Goal: Task Accomplishment & Management: Use online tool/utility

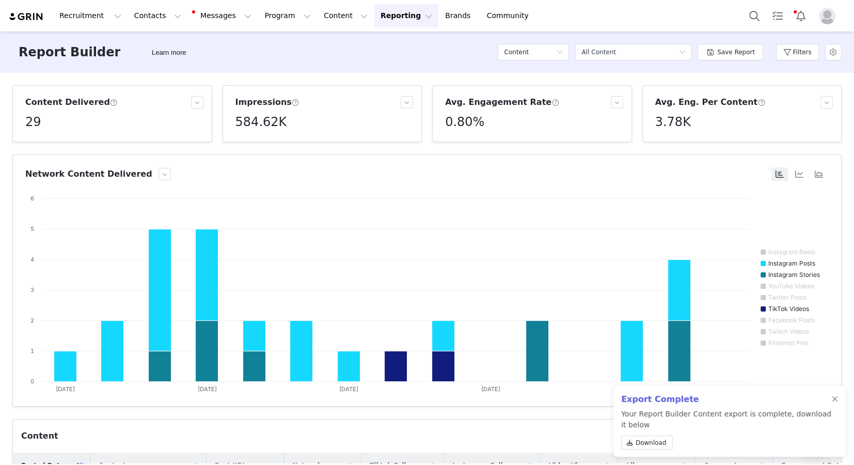
scroll to position [94, 0]
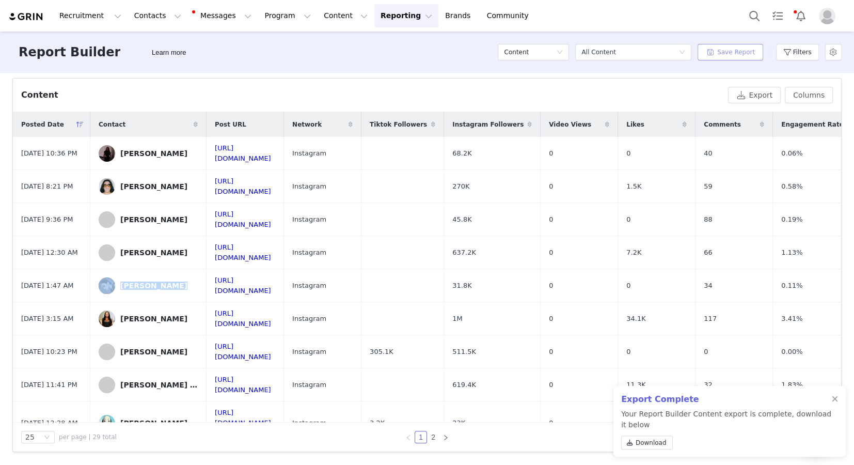
click at [755, 53] on button "Save Report" at bounding box center [731, 52] width 66 height 17
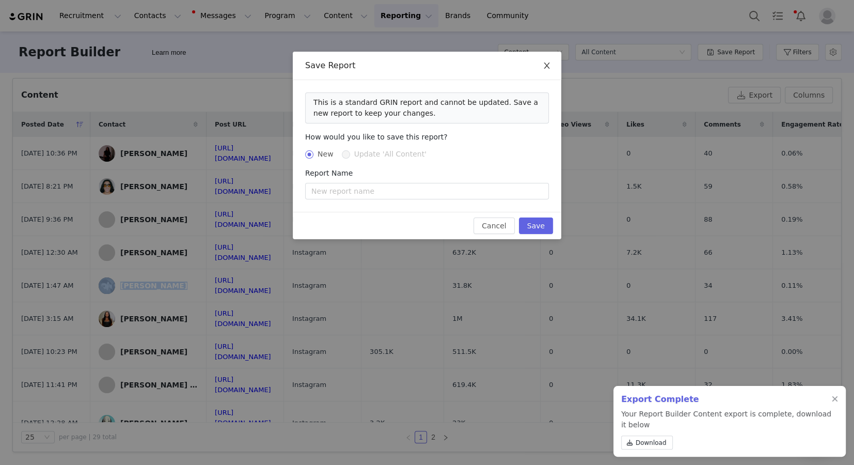
click at [541, 70] on span "Close" at bounding box center [546, 66] width 29 height 29
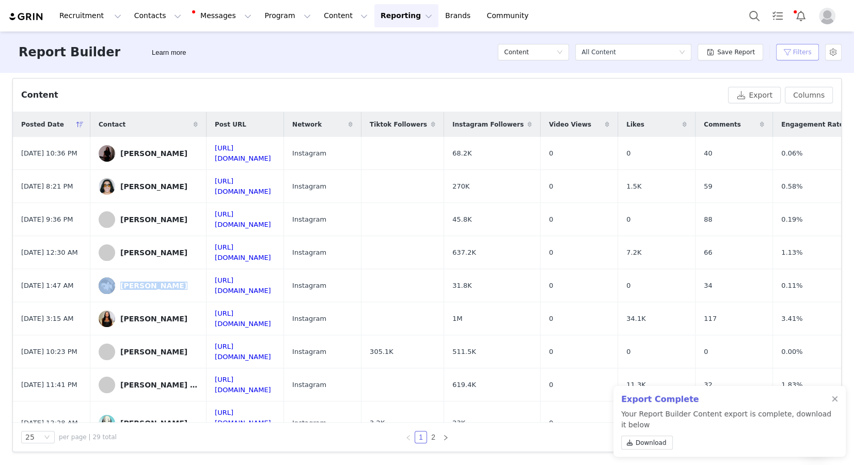
click at [805, 54] on button "Filters" at bounding box center [797, 52] width 43 height 17
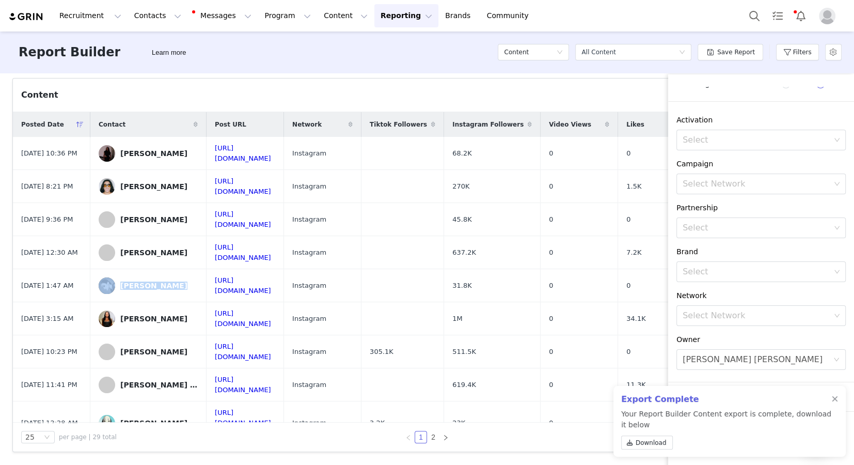
scroll to position [0, 0]
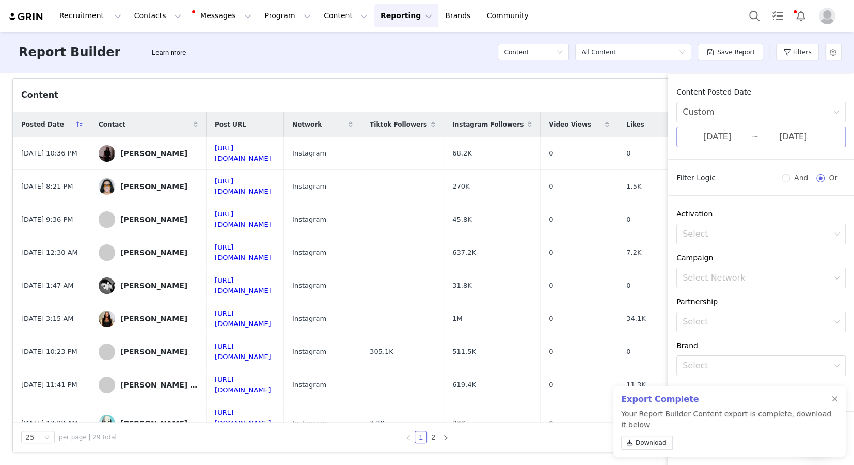
click at [718, 140] on input "09/17/2025" at bounding box center [717, 136] width 69 height 13
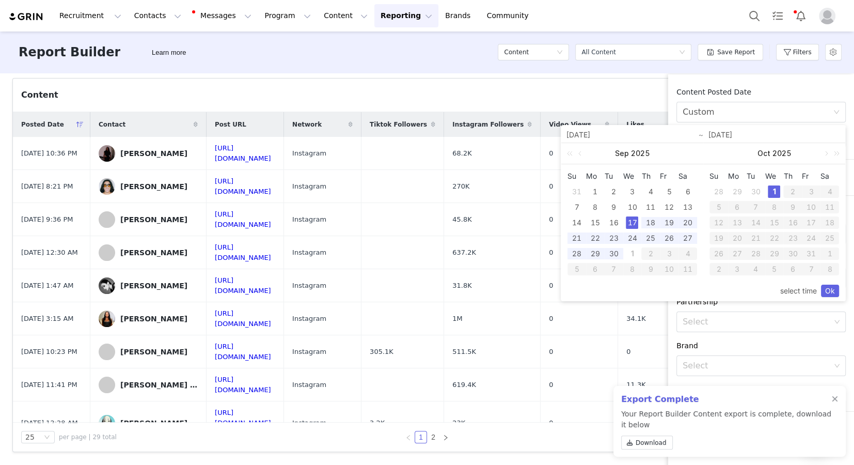
click at [771, 87] on div "Content Posted Date" at bounding box center [760, 92] width 169 height 11
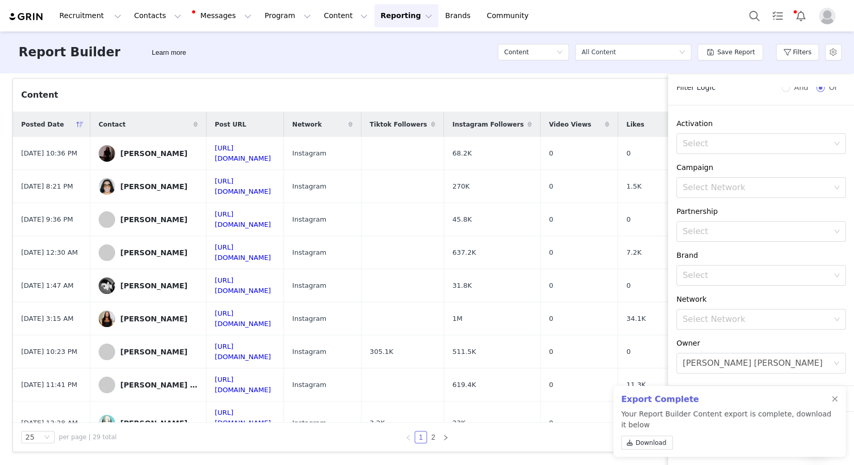
scroll to position [94, 0]
click at [692, 353] on div "Vendela Byrnes" at bounding box center [753, 360] width 140 height 20
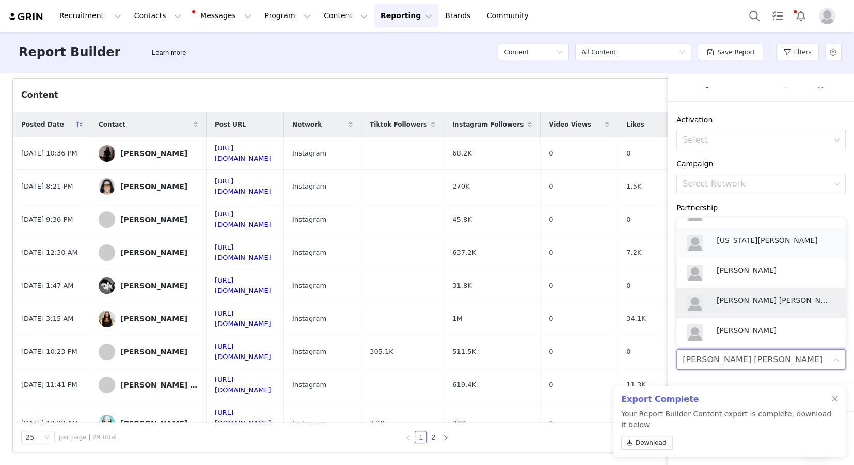
click at [737, 238] on p "[US_STATE][PERSON_NAME]" at bounding box center [774, 239] width 114 height 11
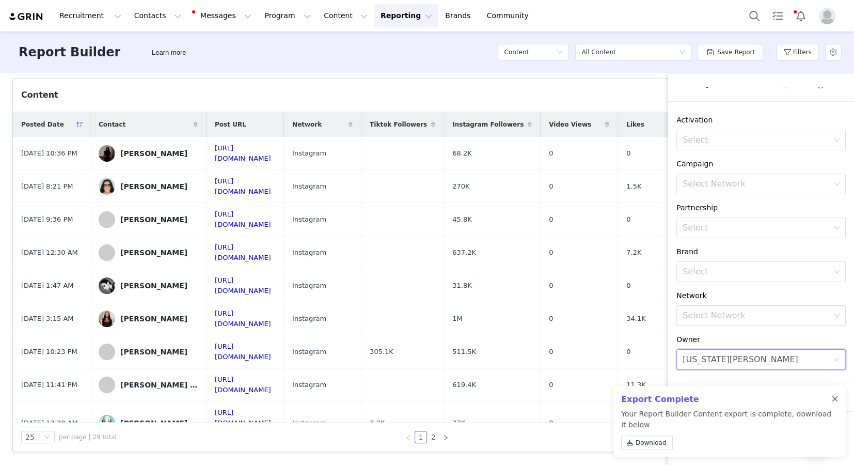
click at [835, 398] on div at bounding box center [835, 399] width 6 height 8
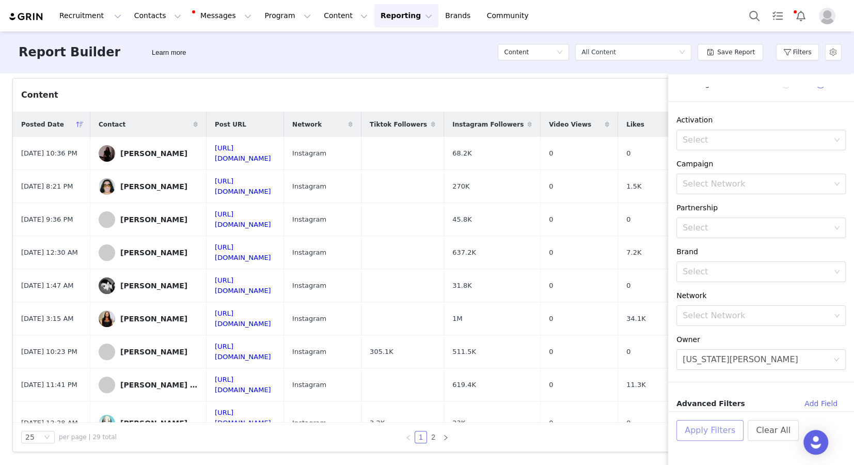
click at [721, 431] on button "Apply Filters" at bounding box center [709, 430] width 67 height 21
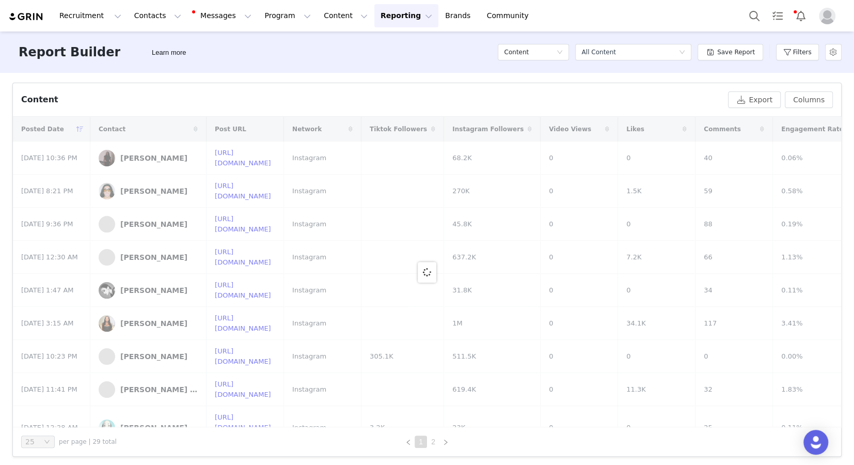
scroll to position [341, 0]
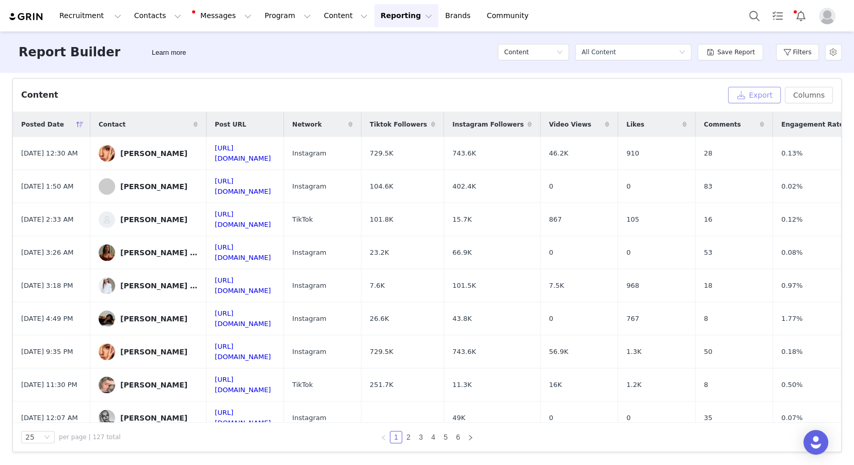
click at [773, 92] on button "Export" at bounding box center [754, 95] width 53 height 17
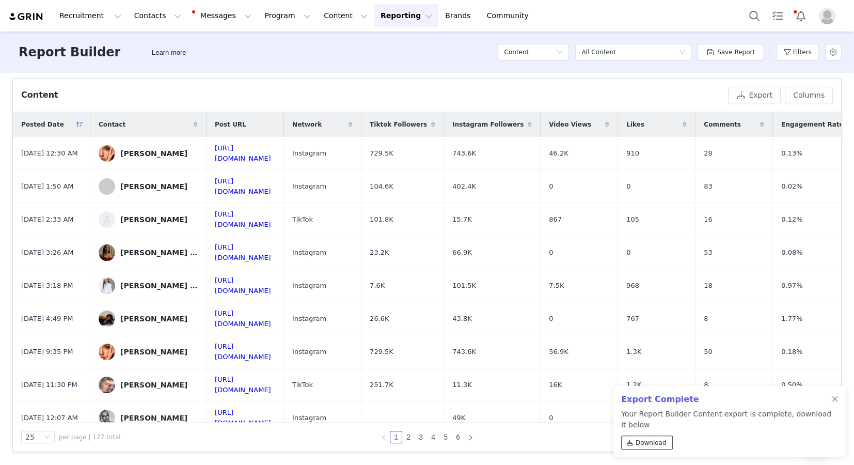
click at [638, 438] on span "Download" at bounding box center [651, 442] width 31 height 9
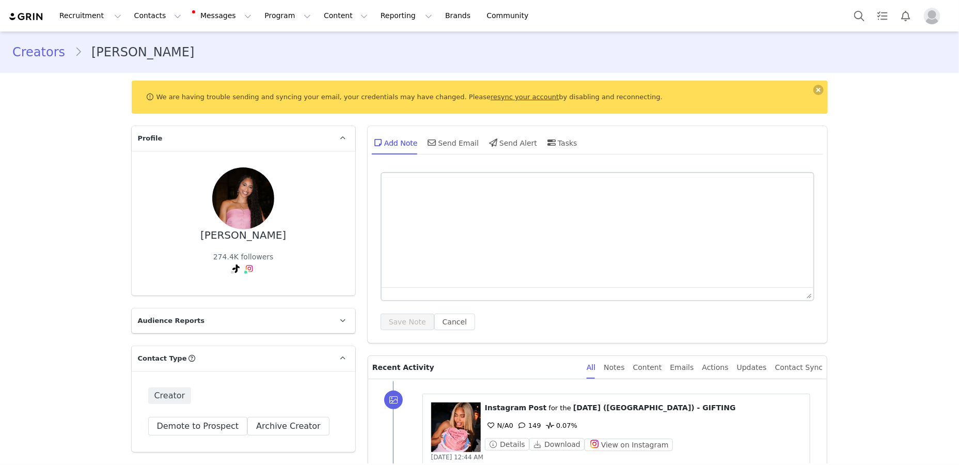
type input "+1 (United States)"
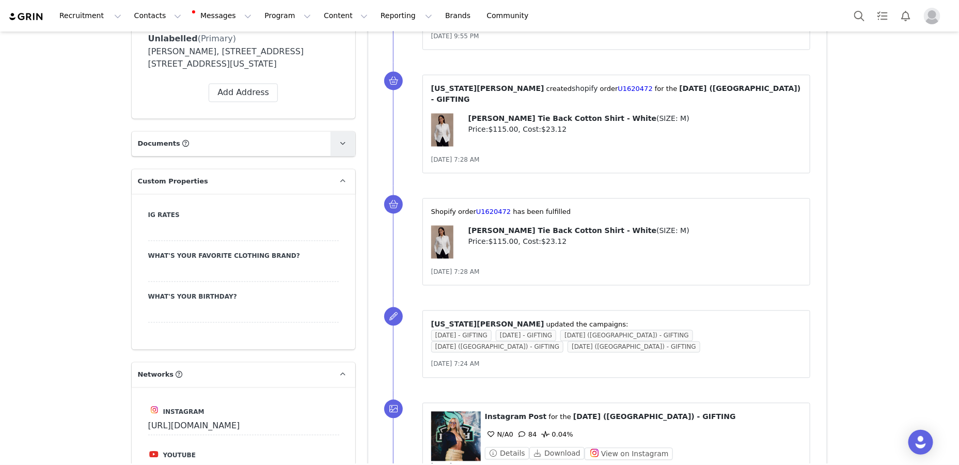
scroll to position [829, 0]
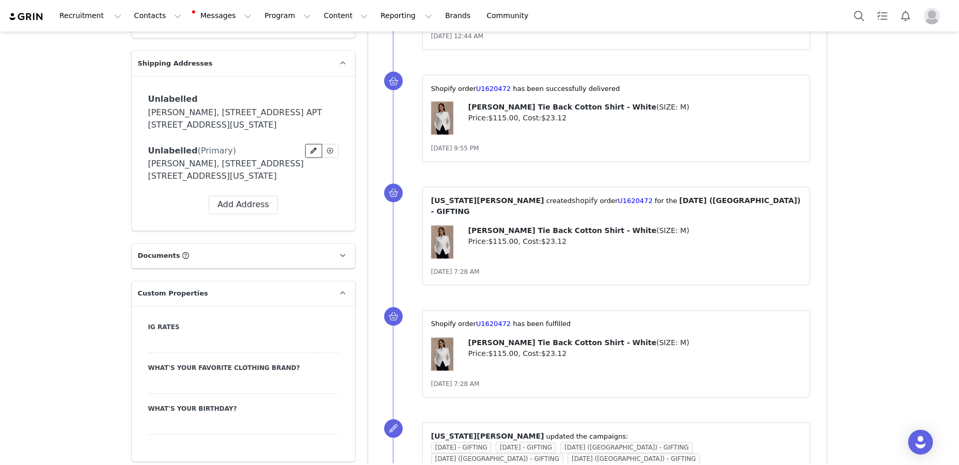
click at [310, 154] on span at bounding box center [313, 150] width 9 height 9
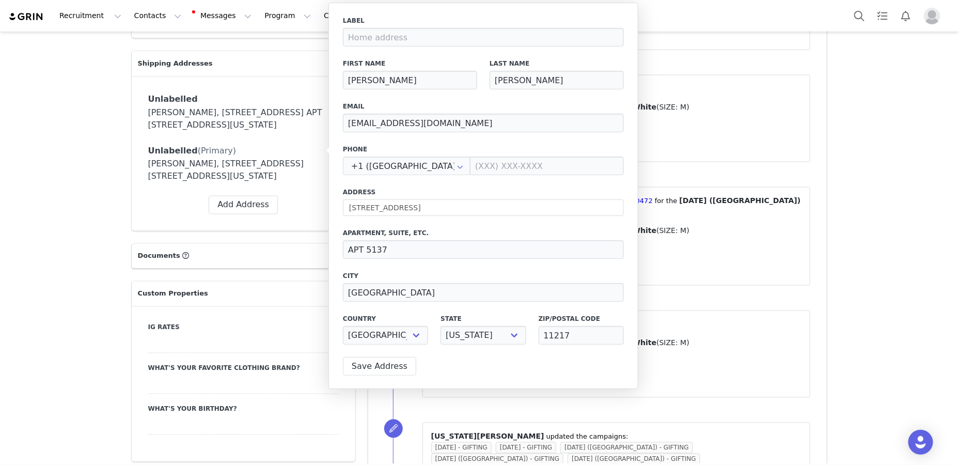
click at [313, 189] on div "Unlabelled Label First Name Isabelle Last Name Harrison Email isabelleharrison3…" at bounding box center [243, 153] width 191 height 122
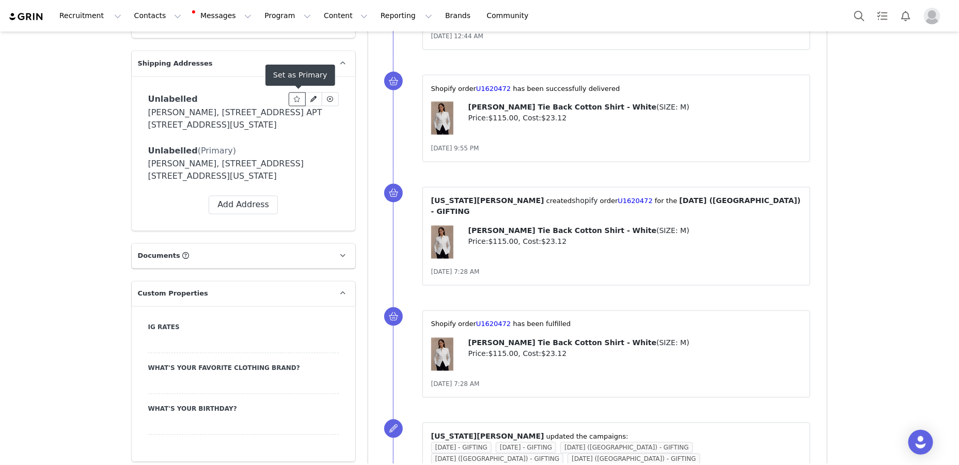
click at [300, 101] on icon at bounding box center [296, 99] width 7 height 6
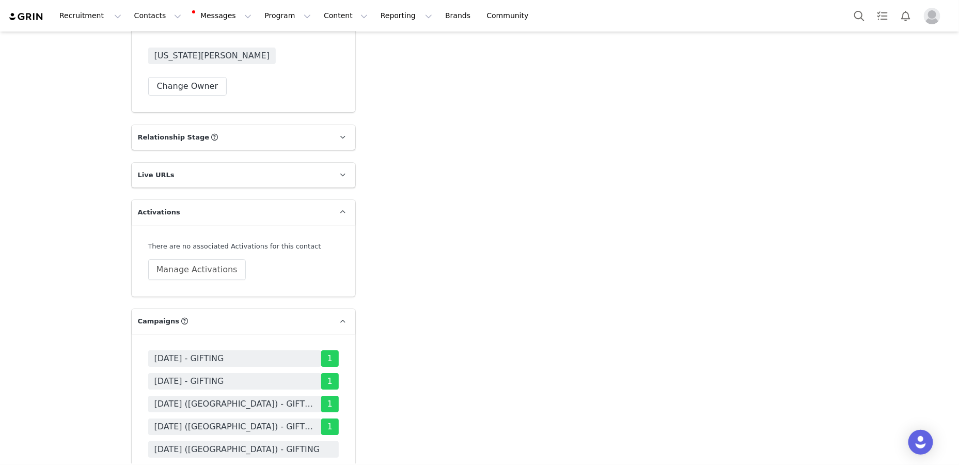
scroll to position [2015, 0]
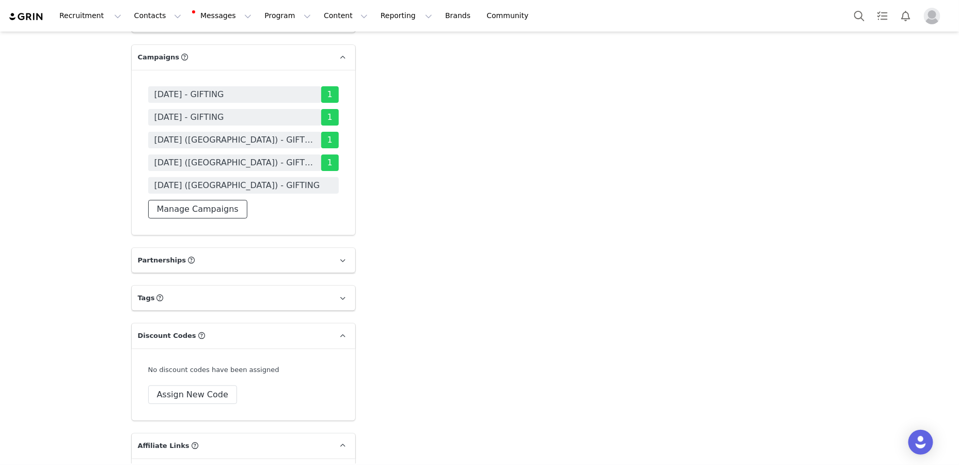
click at [205, 206] on button "Manage Campaigns" at bounding box center [197, 209] width 99 height 19
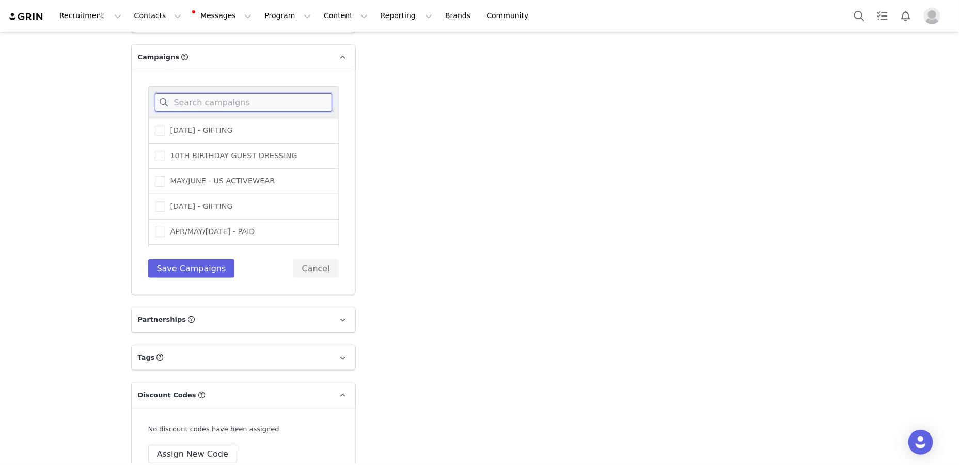
click at [255, 102] on input at bounding box center [243, 102] width 177 height 19
type input "OCTO"
click at [266, 160] on label "[DATE] ([GEOGRAPHIC_DATA]) - GIFTING" at bounding box center [237, 156] width 164 height 12
click at [165, 151] on input "[DATE] ([GEOGRAPHIC_DATA]) - GIFTING" at bounding box center [165, 151] width 0 height 0
click at [193, 266] on button "Save Campaigns" at bounding box center [191, 268] width 87 height 19
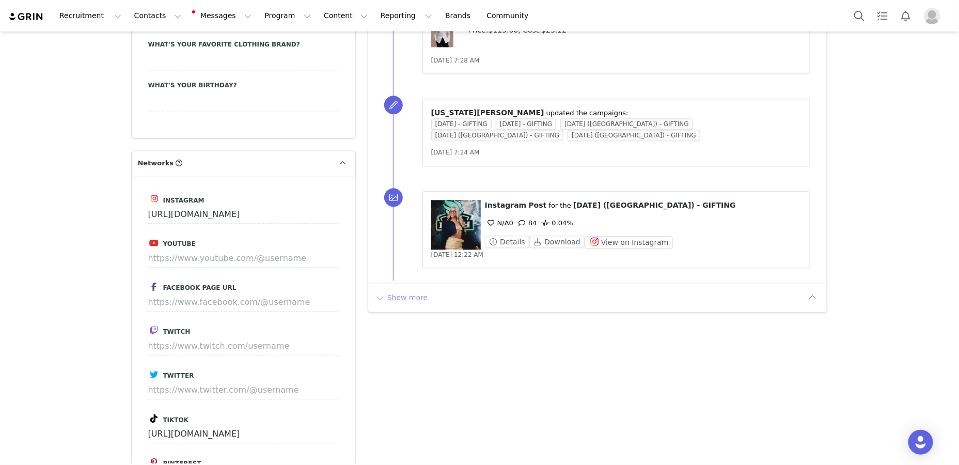
scroll to position [1183, 0]
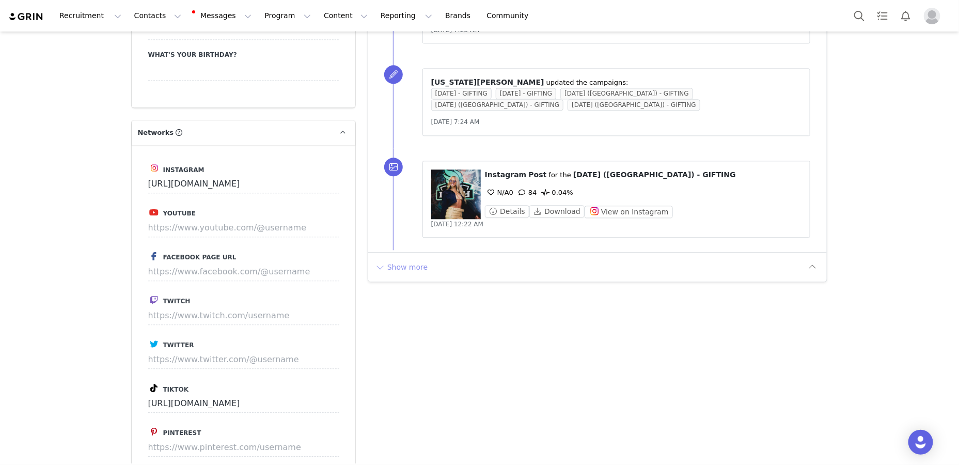
click at [421, 259] on button "Show more" at bounding box center [401, 267] width 54 height 17
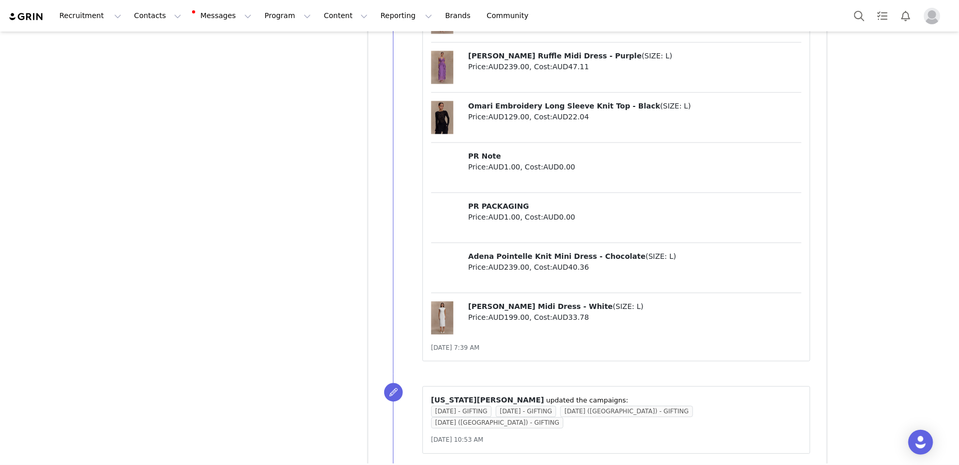
scroll to position [2992, 0]
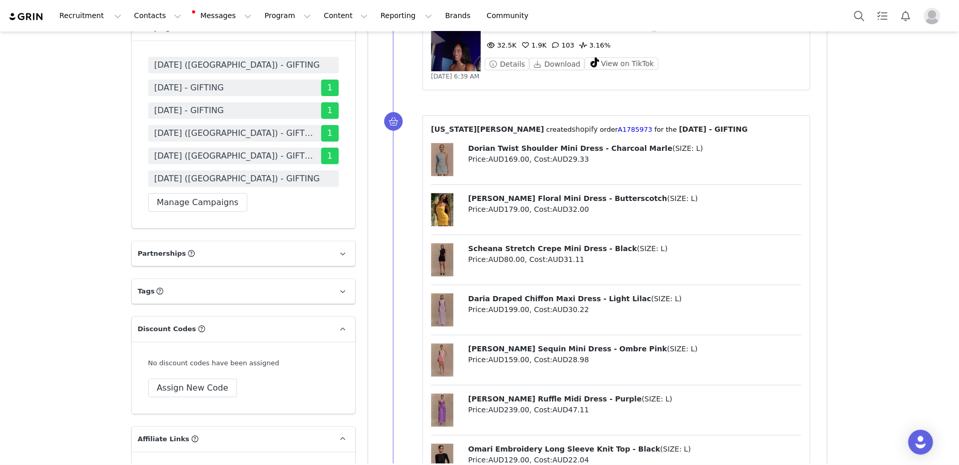
scroll to position [2029, 0]
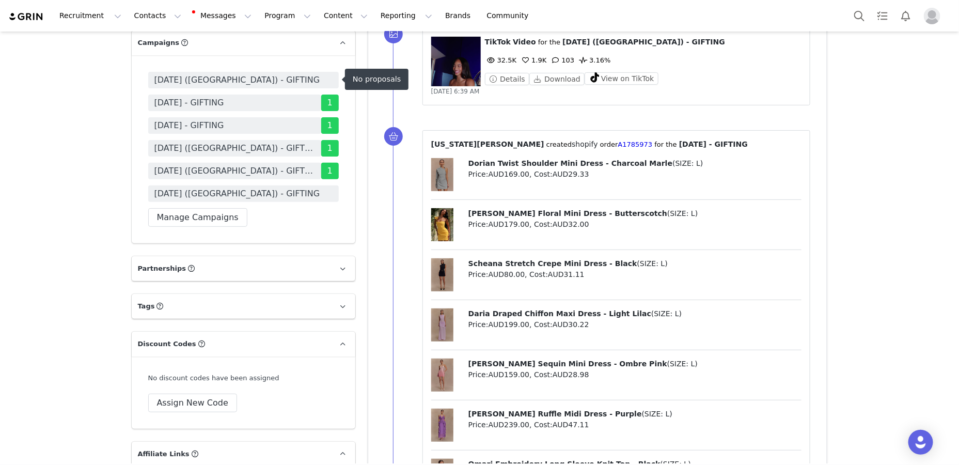
click at [293, 76] on span "[DATE] ([GEOGRAPHIC_DATA]) - GIFTING" at bounding box center [243, 80] width 191 height 17
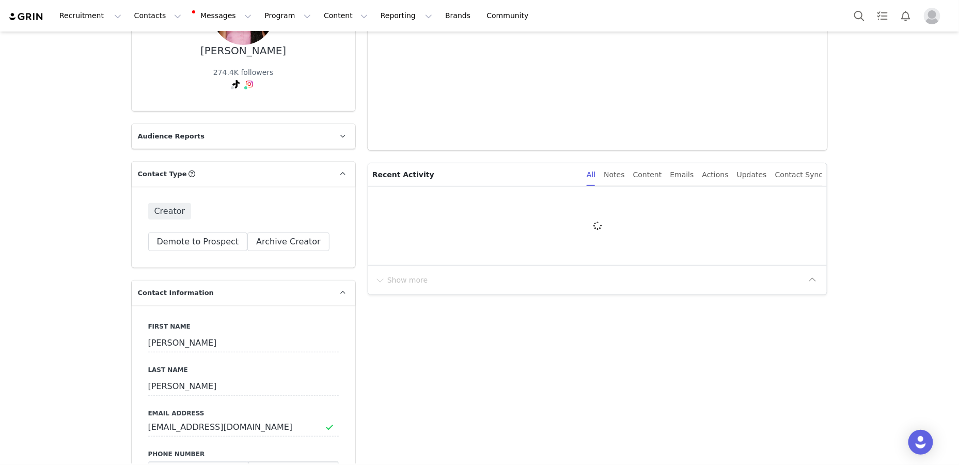
type input "+1 ([GEOGRAPHIC_DATA])"
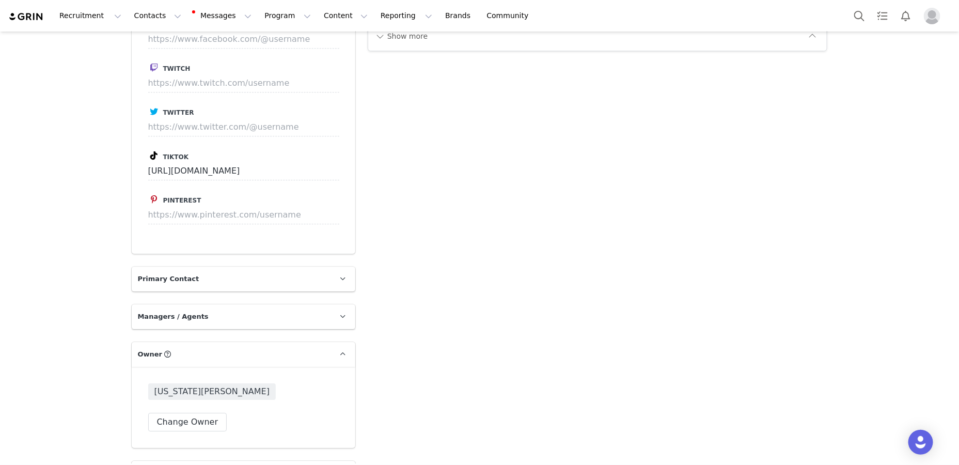
scroll to position [1241, 0]
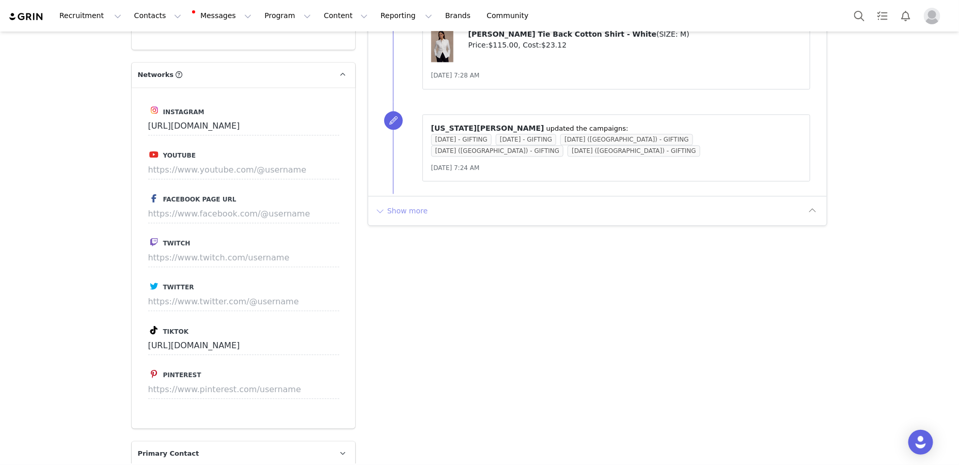
click at [390, 202] on button "Show more" at bounding box center [401, 210] width 54 height 17
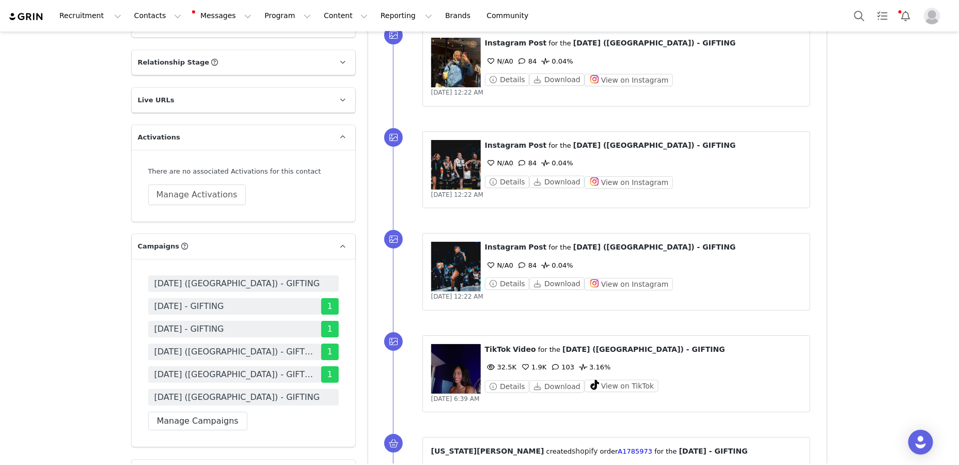
scroll to position [2047, 0]
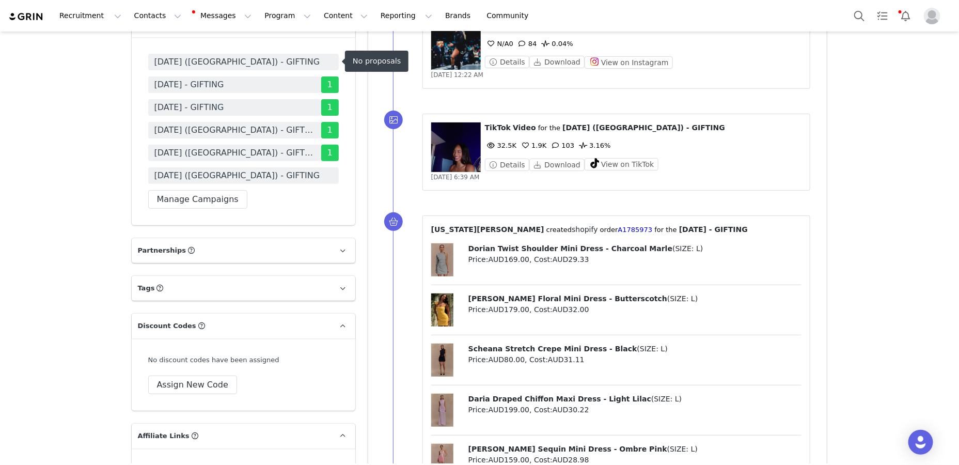
click at [282, 60] on span "[DATE] ([GEOGRAPHIC_DATA]) - GIFTING" at bounding box center [243, 62] width 191 height 17
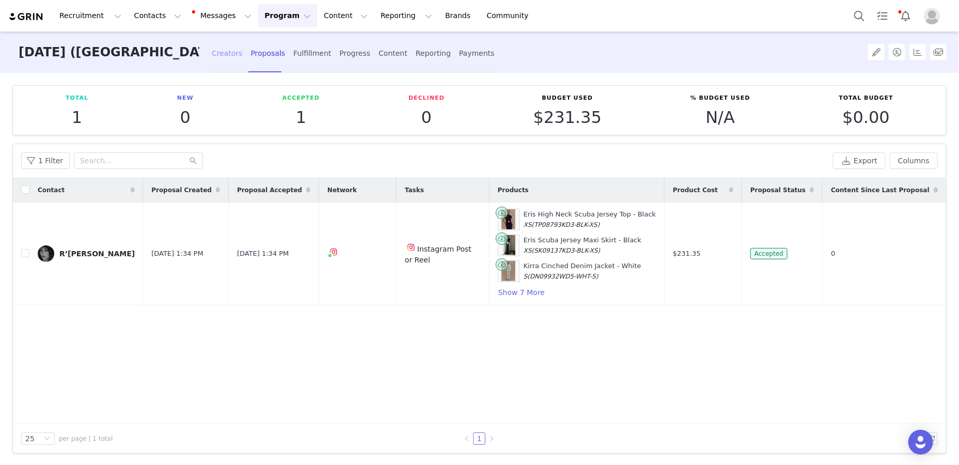
click at [212, 55] on div "Creators" at bounding box center [227, 53] width 31 height 27
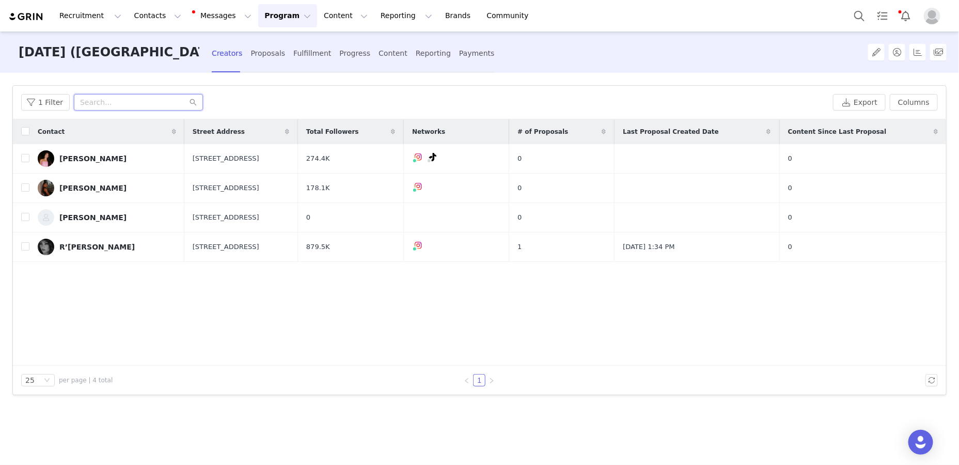
click at [140, 109] on input "text" at bounding box center [138, 102] width 129 height 17
click at [29, 160] on td "[PERSON_NAME]" at bounding box center [106, 158] width 155 height 29
click at [26, 154] on input "checkbox" at bounding box center [25, 158] width 8 height 8
checkbox input "true"
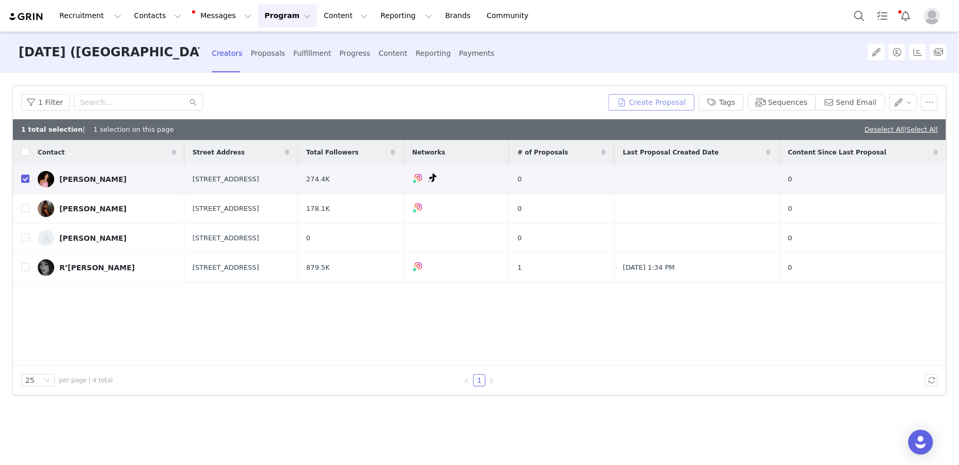
click at [609, 104] on button "Create Proposal" at bounding box center [651, 102] width 86 height 17
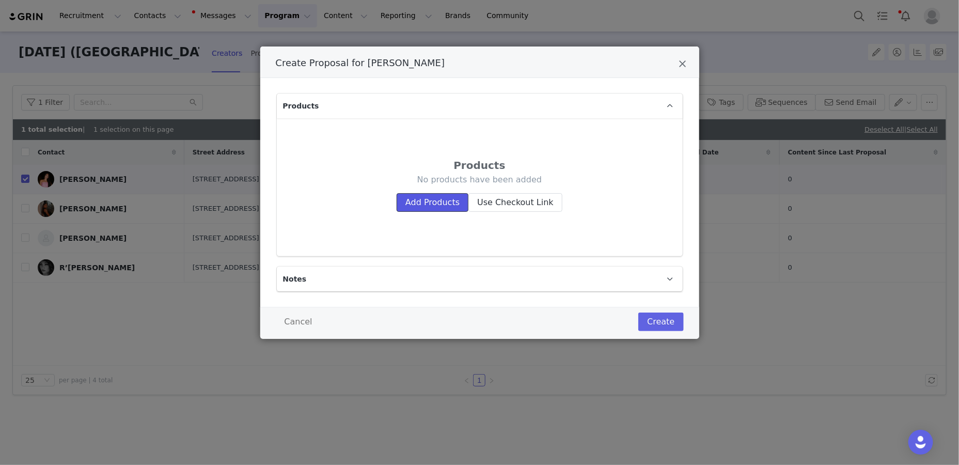
click at [424, 196] on button "Add Products" at bounding box center [433, 202] width 72 height 19
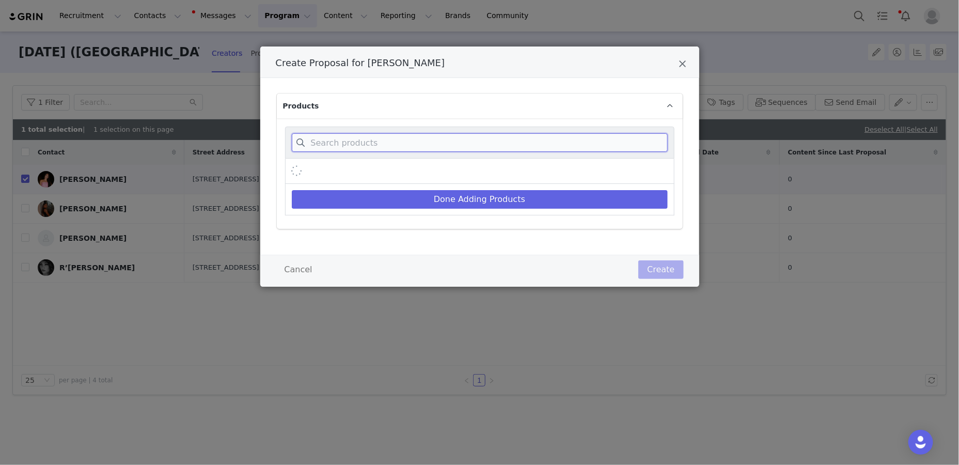
click at [439, 141] on input "Create Proposal for Isabelle Harrison" at bounding box center [480, 142] width 376 height 19
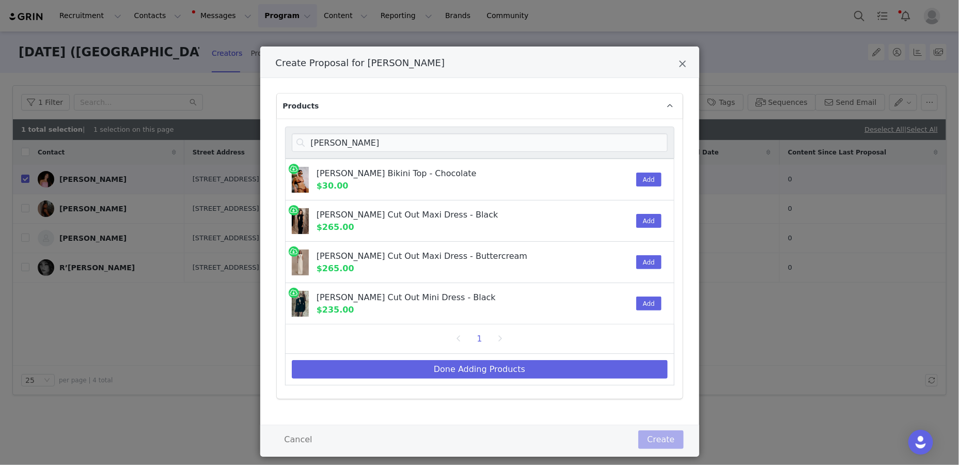
click at [609, 300] on div "Add" at bounding box center [645, 303] width 31 height 41
click at [609, 296] on button "Add" at bounding box center [648, 303] width 25 height 14
click at [585, 143] on input "MICHELLE" at bounding box center [480, 142] width 376 height 19
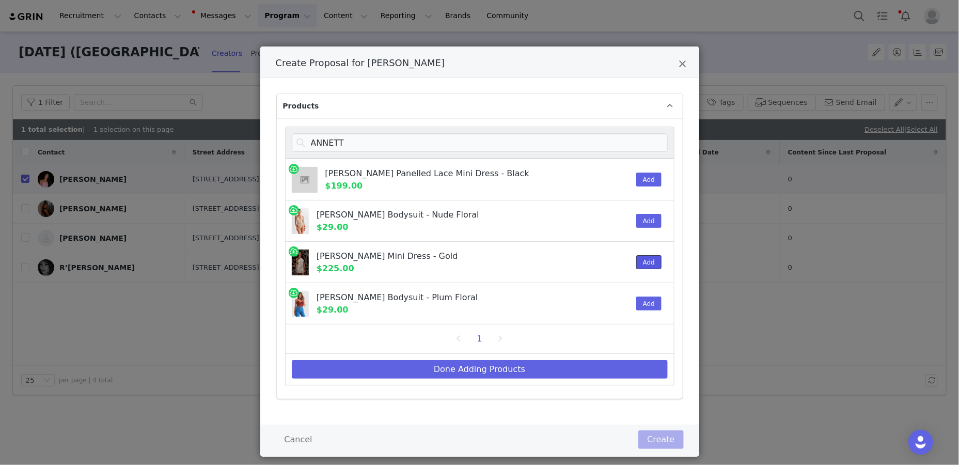
click at [609, 266] on button "Add" at bounding box center [648, 262] width 25 height 14
click at [609, 141] on input "ANNETT" at bounding box center [480, 142] width 376 height 19
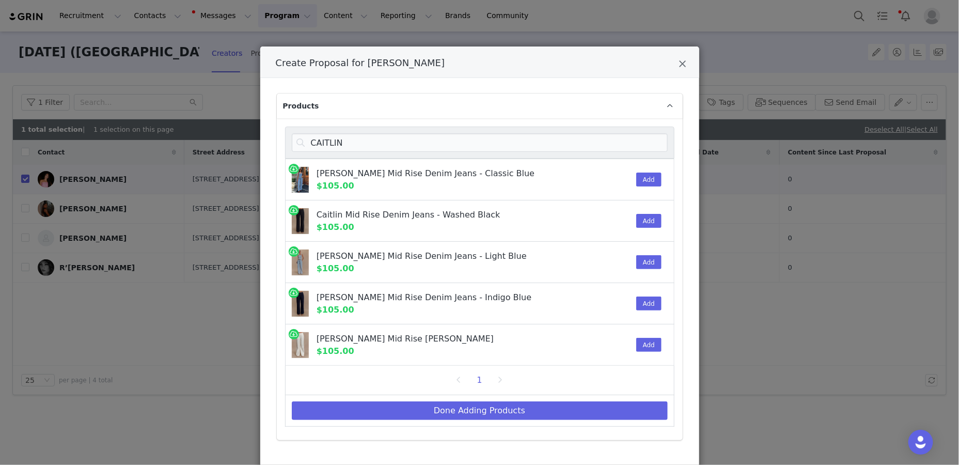
click at [609, 170] on div "Add" at bounding box center [645, 179] width 31 height 41
click at [609, 179] on button "Add" at bounding box center [648, 179] width 25 height 14
click at [606, 147] on body "Recruitment Recruitment Creator Search Curated Lists Landing Pages Web Extensio…" at bounding box center [479, 232] width 959 height 465
click at [606, 147] on input "CAITLIN" at bounding box center [480, 142] width 376 height 19
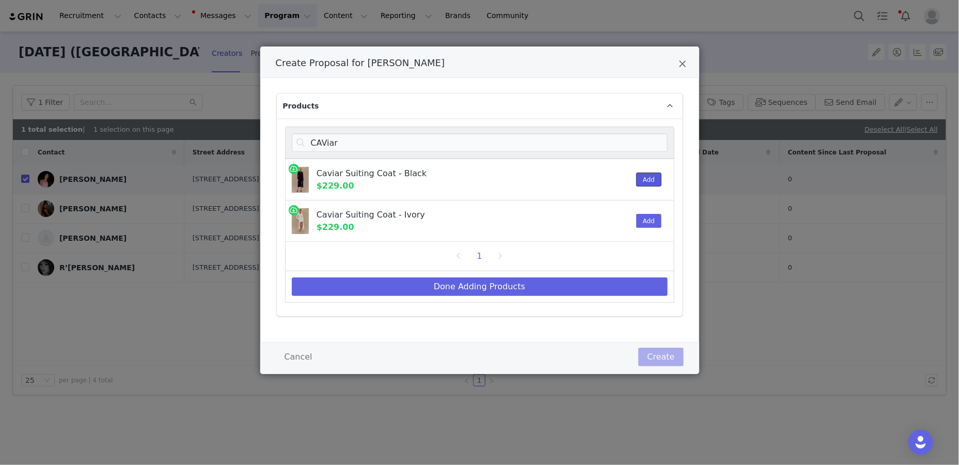
click at [609, 174] on button "Add" at bounding box center [648, 179] width 25 height 14
click at [609, 145] on input "CAViar" at bounding box center [480, 142] width 376 height 19
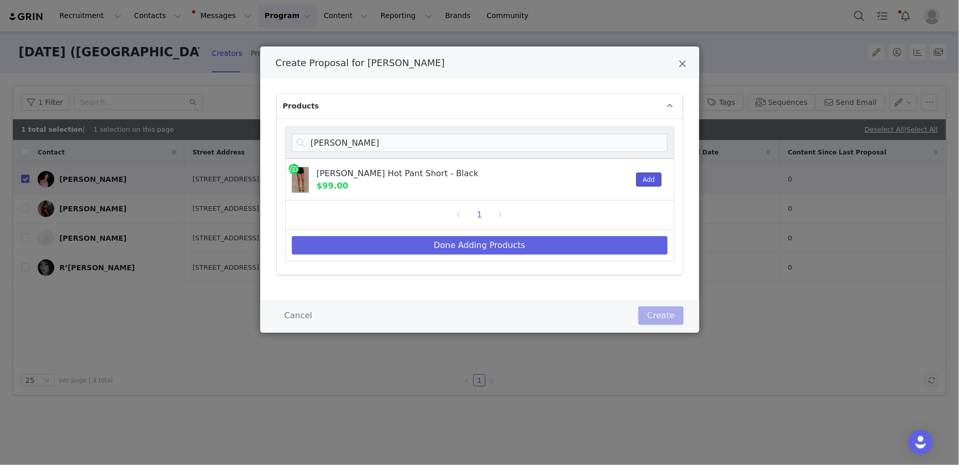
click at [609, 176] on button "Add" at bounding box center [648, 179] width 25 height 14
click at [563, 135] on input "celeste" at bounding box center [480, 142] width 376 height 19
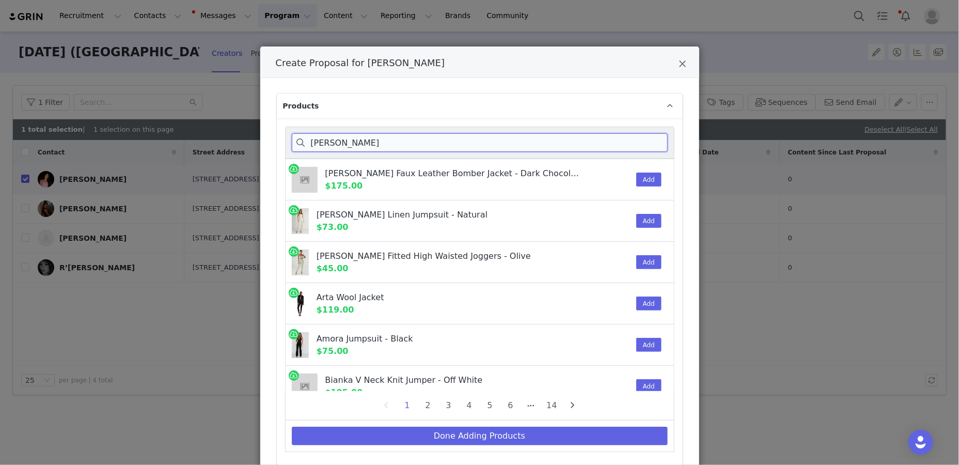
type input "juliet"
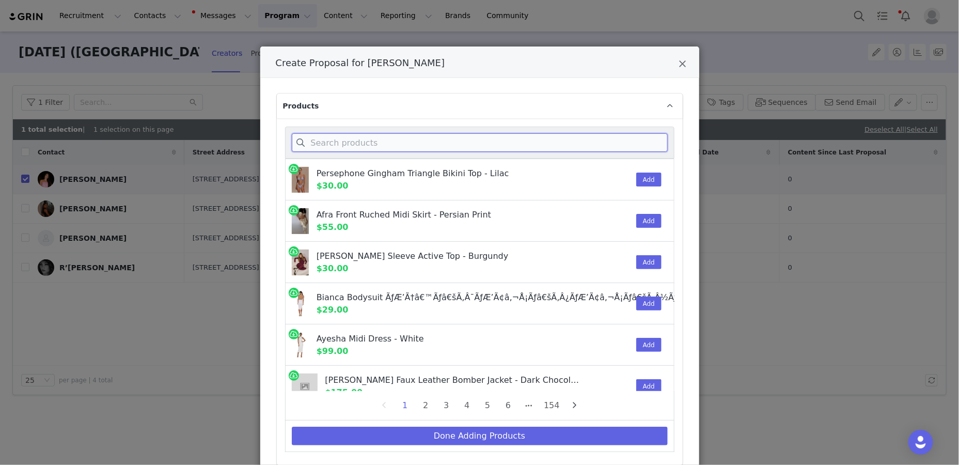
click at [528, 141] on input "Create Proposal for Isabelle Harrison" at bounding box center [480, 142] width 376 height 19
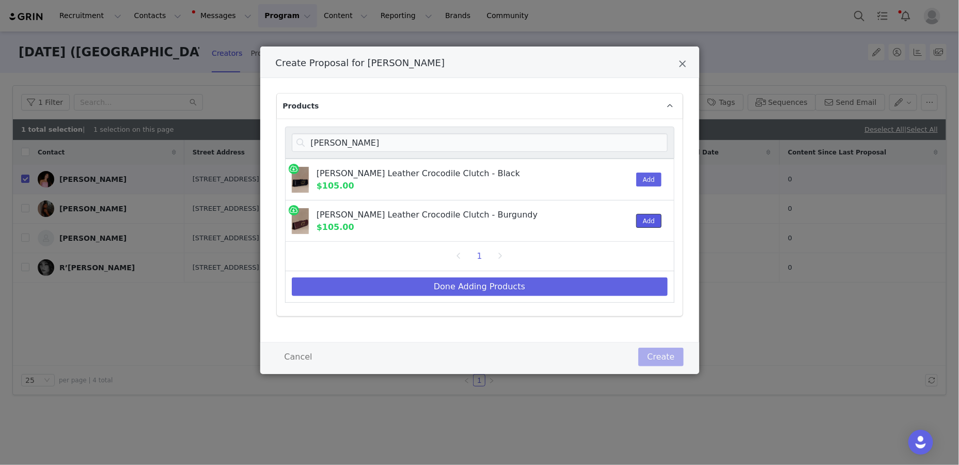
click at [609, 222] on button "Add" at bounding box center [648, 221] width 25 height 14
click at [609, 133] on input "jessica" at bounding box center [480, 142] width 376 height 19
click at [609, 140] on input "jessica" at bounding box center [480, 142] width 376 height 19
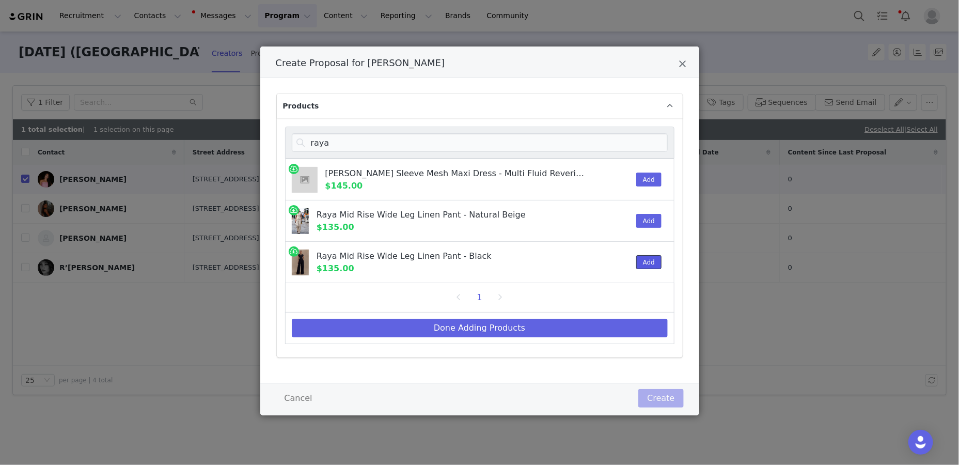
click at [609, 263] on button "Add" at bounding box center [648, 262] width 25 height 14
click at [609, 159] on div "Create Proposal for Isabelle Harrison" at bounding box center [613, 179] width 31 height 41
click at [609, 147] on input "raya" at bounding box center [480, 142] width 376 height 19
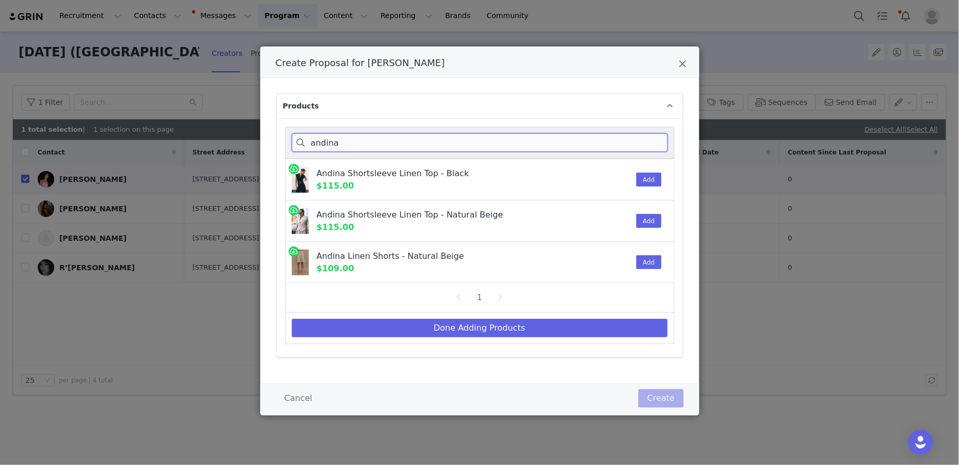
type input "andina"
click at [609, 186] on div "Add" at bounding box center [645, 179] width 31 height 41
click at [609, 181] on button "Add" at bounding box center [648, 179] width 25 height 14
click at [598, 314] on div "Done Adding Products" at bounding box center [479, 327] width 389 height 31
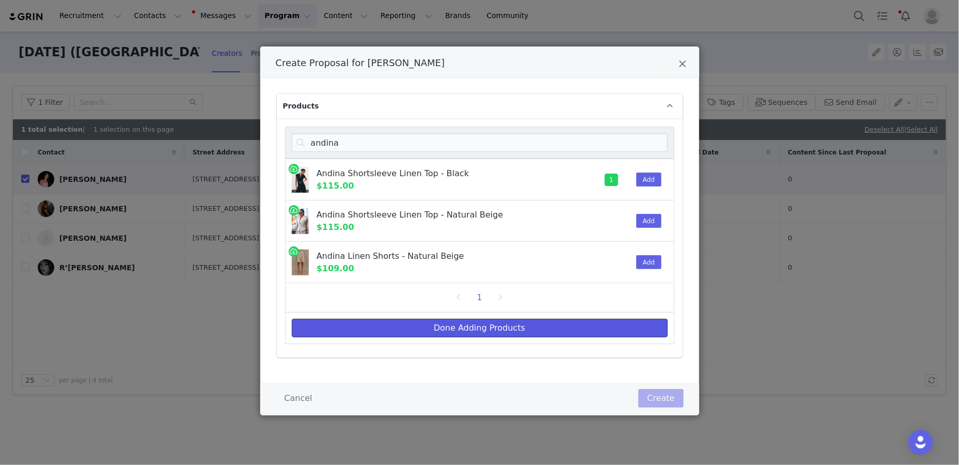
click at [601, 324] on button "Done Adding Products" at bounding box center [480, 328] width 376 height 19
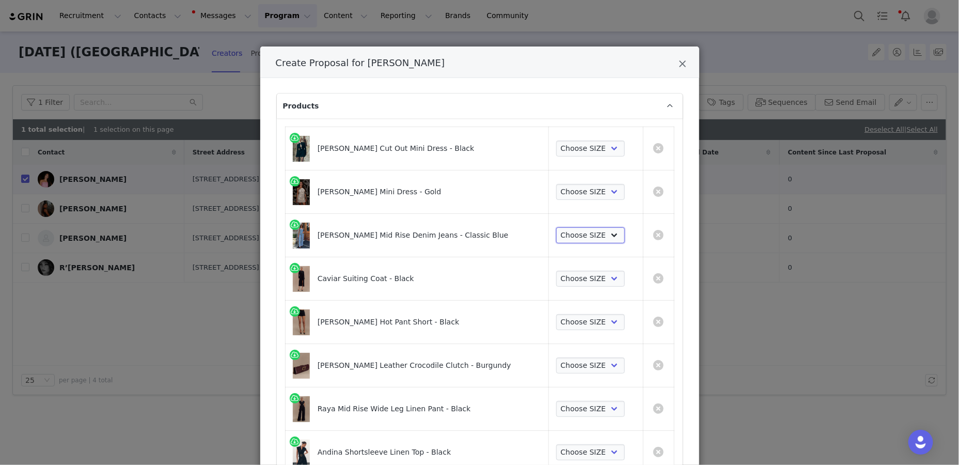
click at [598, 239] on select "Choose SIZE 22 23 24 25 26 27 28 29 30 31 32 33 34 35 36" at bounding box center [590, 235] width 69 height 17
select select "27798922"
click at [556, 227] on select "Choose SIZE 22 23 24 25 26 27 28 29 30 31 32 33 34 35 36" at bounding box center [590, 235] width 69 height 17
click at [580, 319] on select "Choose SIZE XXS XS S M L XL XXL 3XL" at bounding box center [590, 322] width 69 height 17
select select "28140578"
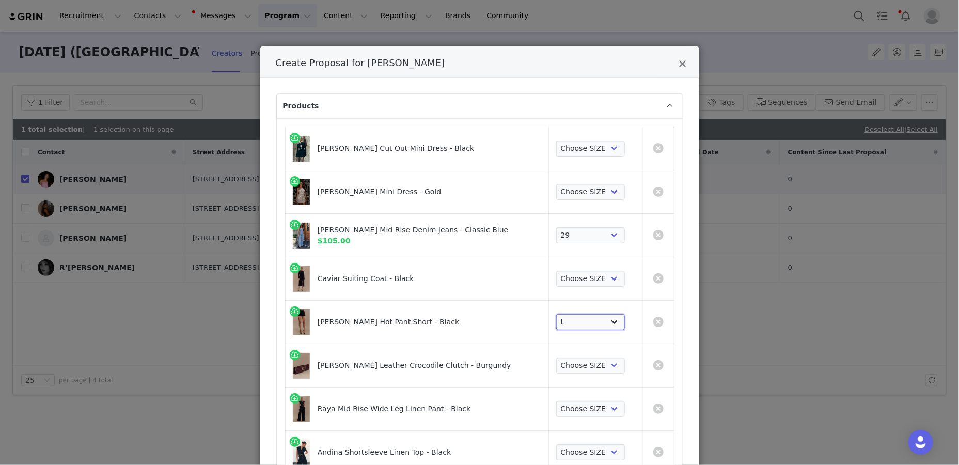
click at [556, 314] on select "Choose SIZE XXS XS S M L XL XXL 3XL" at bounding box center [590, 322] width 69 height 17
click at [588, 154] on select "Choose SIZE XXS XS S M L XL XXL 3XL" at bounding box center [590, 148] width 69 height 17
select select "27695025"
click at [556, 140] on select "Choose SIZE XXS XS S M L XL XXL 3XL" at bounding box center [590, 148] width 69 height 17
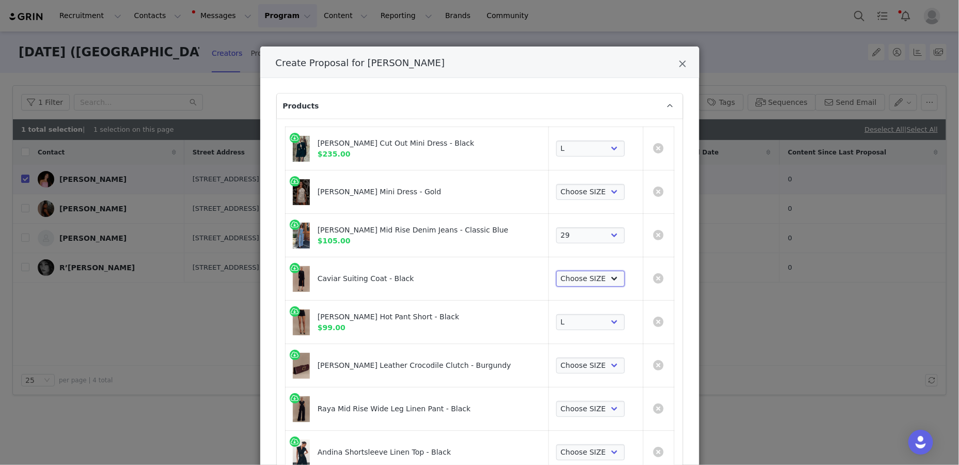
click at [582, 274] on select "Choose SIZE XXS XS S M L XL XXL 3XL" at bounding box center [590, 279] width 69 height 17
select select "28770440"
click at [556, 271] on select "Choose SIZE XXS XS S M L XL XXL 3XL" at bounding box center [590, 279] width 69 height 17
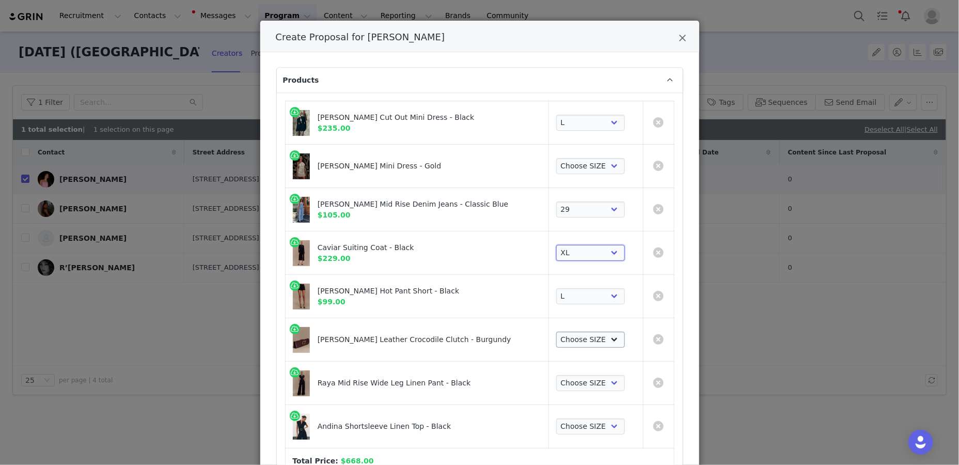
scroll to position [68, 0]
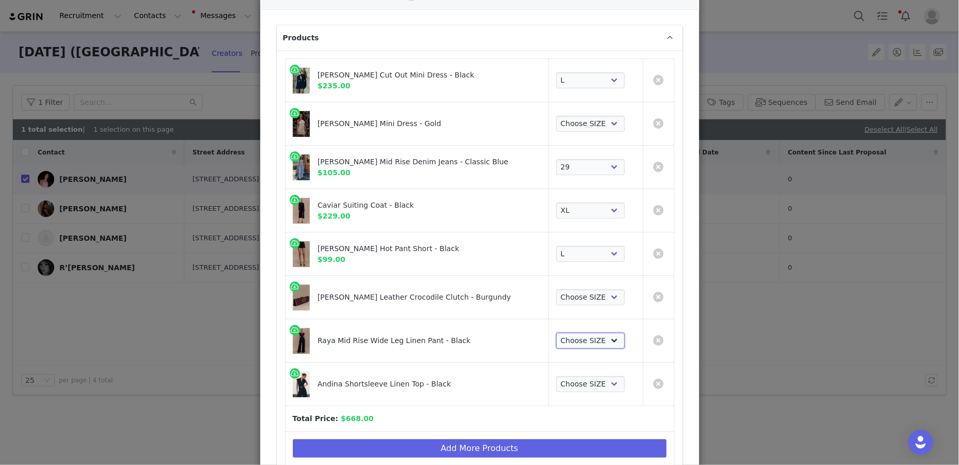
click at [571, 340] on select "Choose SIZE XXS XS S M L XL XXL 3XL" at bounding box center [590, 341] width 69 height 17
click at [600, 168] on select "Choose SIZE 22 23 24 25 26 27 28 29 30 31 32 33 34 35 36" at bounding box center [590, 167] width 69 height 17
click at [563, 298] on select "Choose SIZE ONE SIZE" at bounding box center [590, 297] width 69 height 17
select select "28480773"
click at [556, 289] on select "Choose SIZE ONE SIZE" at bounding box center [590, 297] width 69 height 17
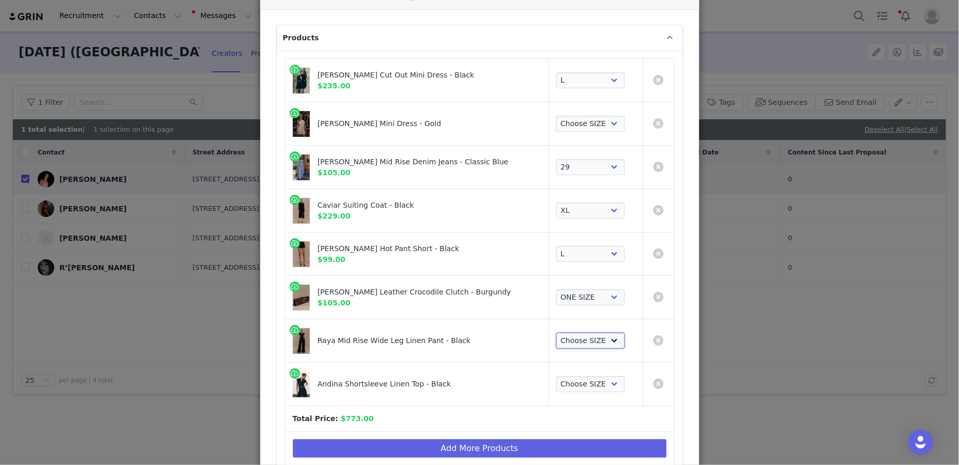
click at [559, 340] on select "Choose SIZE XXS XS S M L XL XXL 3XL" at bounding box center [590, 341] width 69 height 17
select select "27591549"
click at [556, 333] on select "Choose SIZE XXS XS S M L XL XXL 3XL" at bounding box center [590, 341] width 69 height 17
click at [566, 376] on select "Choose SIZE XXS XS S M L XL XXL 3XL" at bounding box center [590, 384] width 69 height 17
click at [556, 376] on select "Choose SIZE XXS XS S M L XL XXL 3XL" at bounding box center [590, 384] width 69 height 17
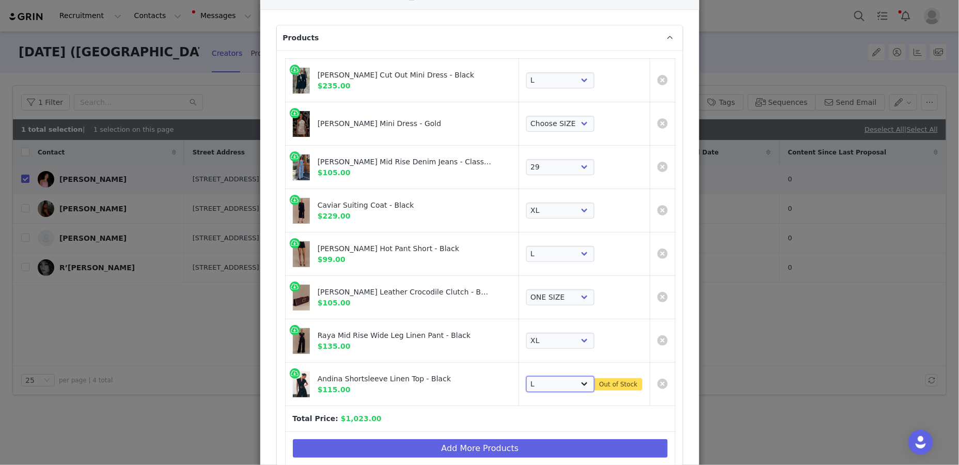
click at [559, 384] on select "Choose SIZE XXS XS S M L XL XXL 3XL" at bounding box center [560, 384] width 69 height 17
click at [526, 376] on select "Choose SIZE XXS XS S M L XL XXL 3XL" at bounding box center [560, 384] width 69 height 17
click at [560, 376] on select "Choose SIZE XXS XS S M L XL XXL 3XL" at bounding box center [560, 384] width 69 height 17
click at [550, 376] on select "Choose SIZE XXS XS S M L XL XXL 3XL" at bounding box center [560, 384] width 69 height 17
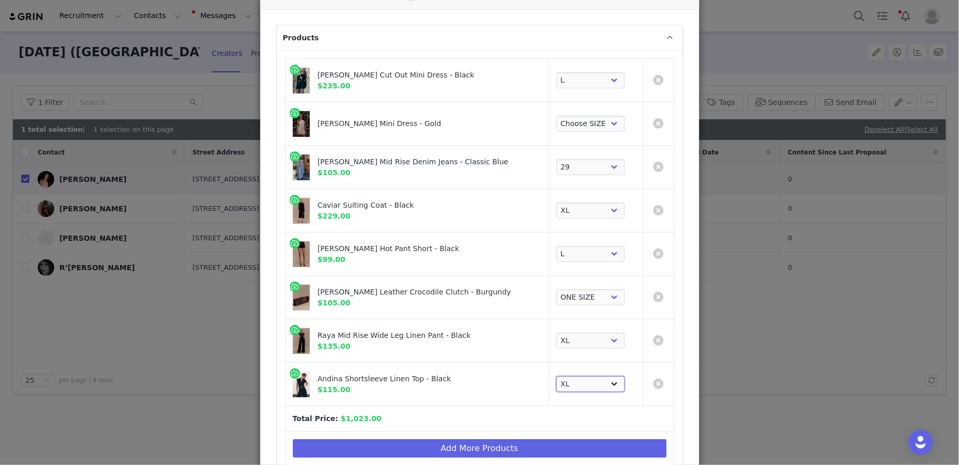
click at [563, 380] on select "Choose SIZE XXS XS S M L XL XXL 3XL" at bounding box center [590, 384] width 69 height 17
click at [568, 383] on select "Choose SIZE XXS XS S M L XL XXL 3XL" at bounding box center [590, 384] width 69 height 17
select select "27546379"
click at [556, 376] on select "Choose SIZE XXS XS S M L XL XXL 3XL" at bounding box center [590, 384] width 69 height 17
click at [563, 389] on select "Choose SIZE XXS XS S M L XL XXL 3XL" at bounding box center [590, 384] width 69 height 17
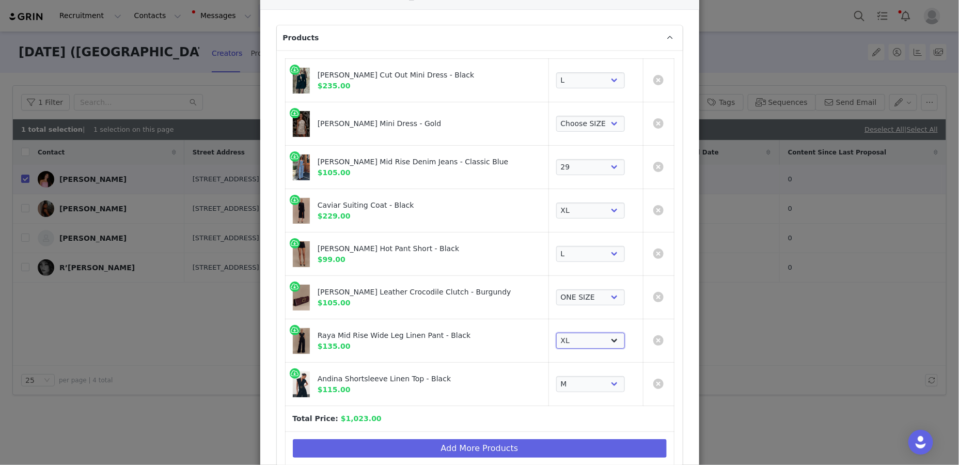
click at [578, 335] on select "Choose SIZE XXS XS S M L XL XXL 3XL" at bounding box center [590, 341] width 69 height 17
click at [573, 333] on select "Choose SIZE XXS XS S M L XL XXL 3XL" at bounding box center [590, 341] width 69 height 17
select select "27591548"
click at [556, 333] on select "Choose SIZE XXS XS S M L XL XXL 3XL" at bounding box center [590, 341] width 69 height 17
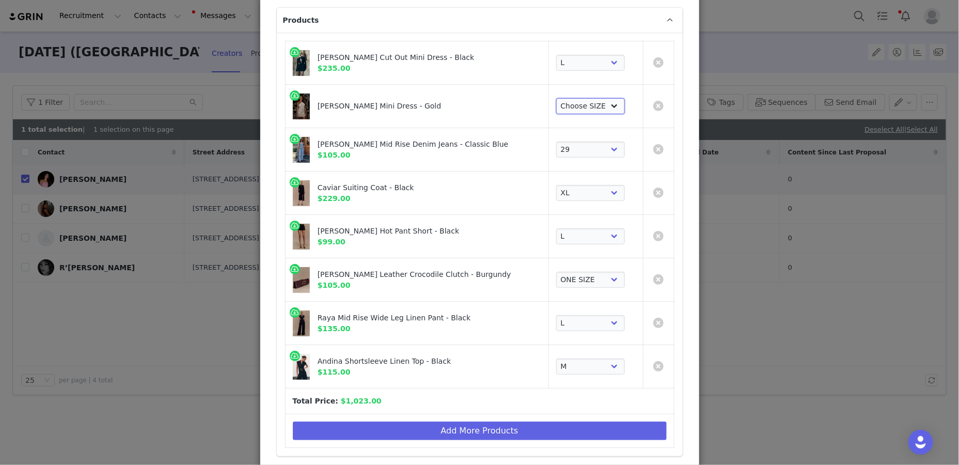
click at [556, 104] on select "Choose SIZE XXS XS S M L XL XXL 3XL" at bounding box center [590, 106] width 69 height 17
select select "27694419"
click at [556, 98] on select "Choose SIZE XXS XS S M L XL XXL 3XL" at bounding box center [590, 106] width 69 height 17
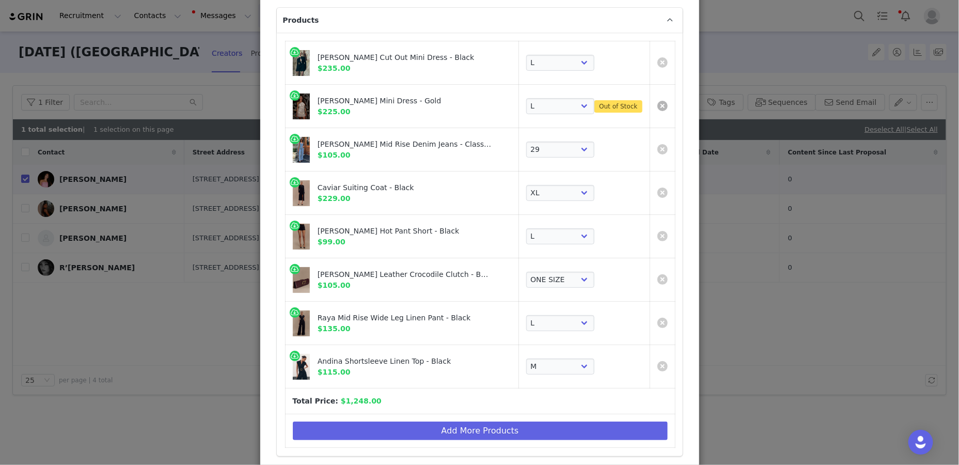
click at [609, 106] on link "Create Proposal for Isabelle Harrison" at bounding box center [662, 106] width 10 height 10
select select "28770440"
select select "28140578"
select select "28480773"
select select "27546379"
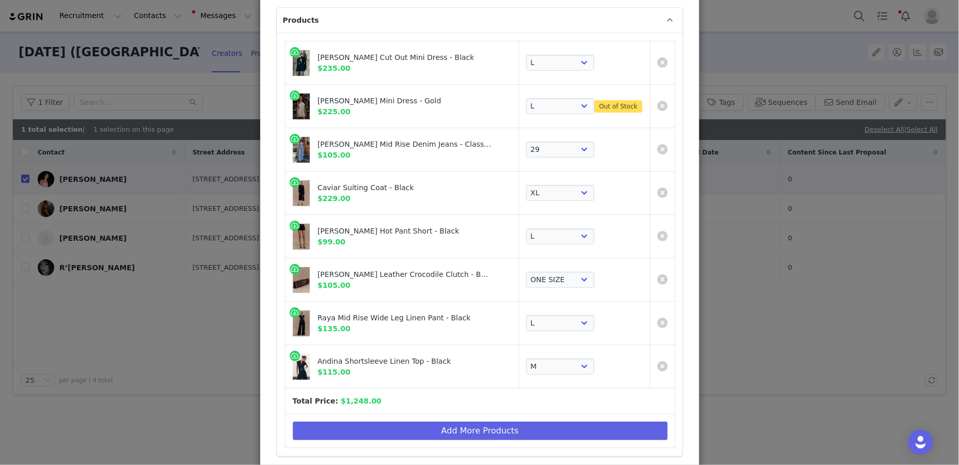
select select "27798922"
select select "27591548"
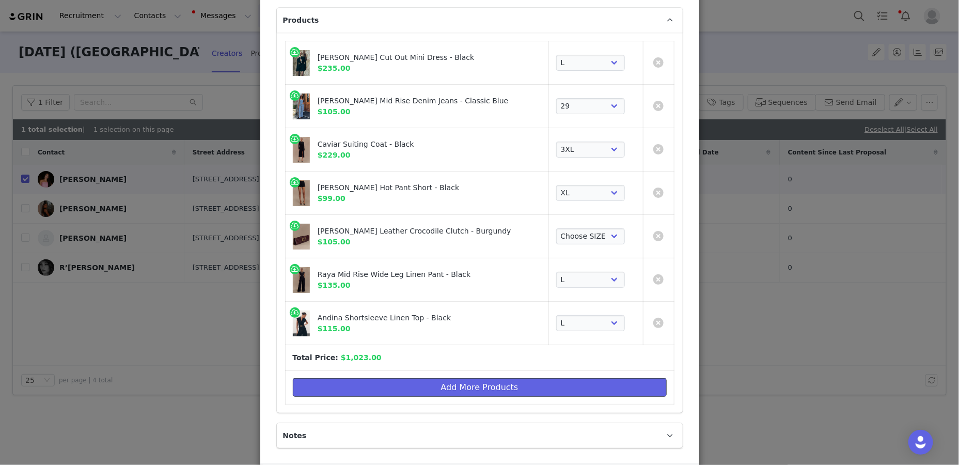
drag, startPoint x: 375, startPoint y: 385, endPoint x: 387, endPoint y: 308, distance: 77.9
click at [375, 385] on button "Add More Products" at bounding box center [480, 387] width 374 height 19
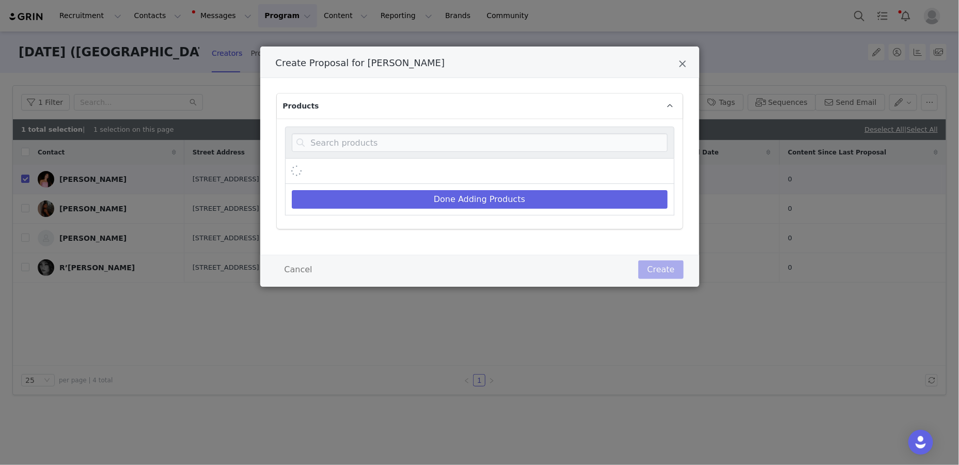
scroll to position [0, 0]
click at [429, 135] on input "Create Proposal for Isabelle Harrison" at bounding box center [480, 142] width 376 height 19
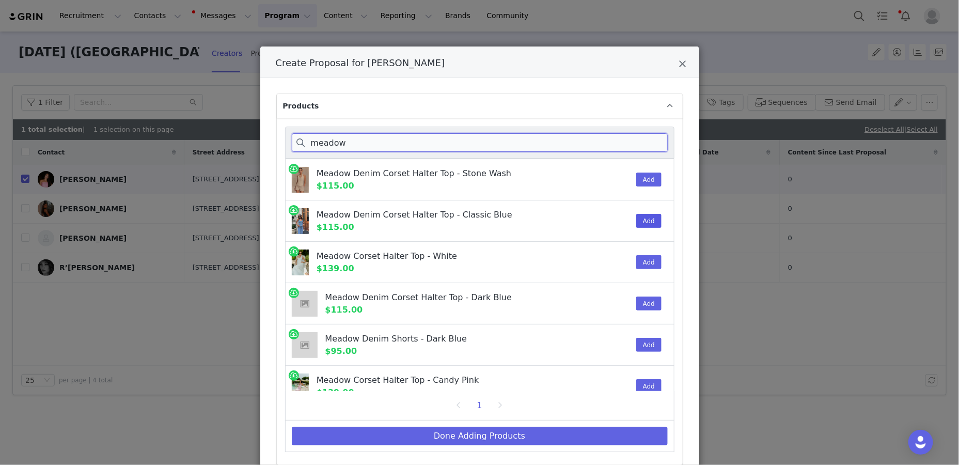
type input "meadow"
click at [609, 217] on button "Add" at bounding box center [648, 221] width 25 height 14
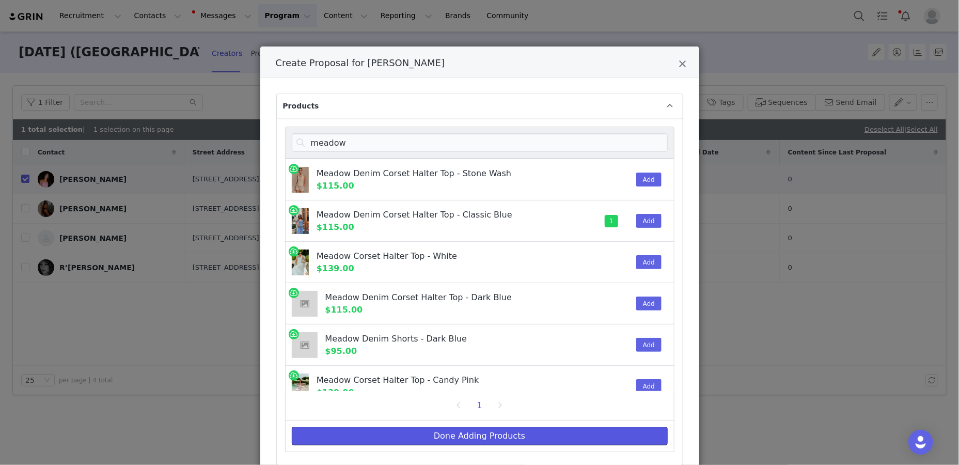
click at [429, 428] on button "Done Adding Products" at bounding box center [480, 436] width 376 height 19
select select "27695025"
select select "27798922"
select select "28770440"
select select "28140578"
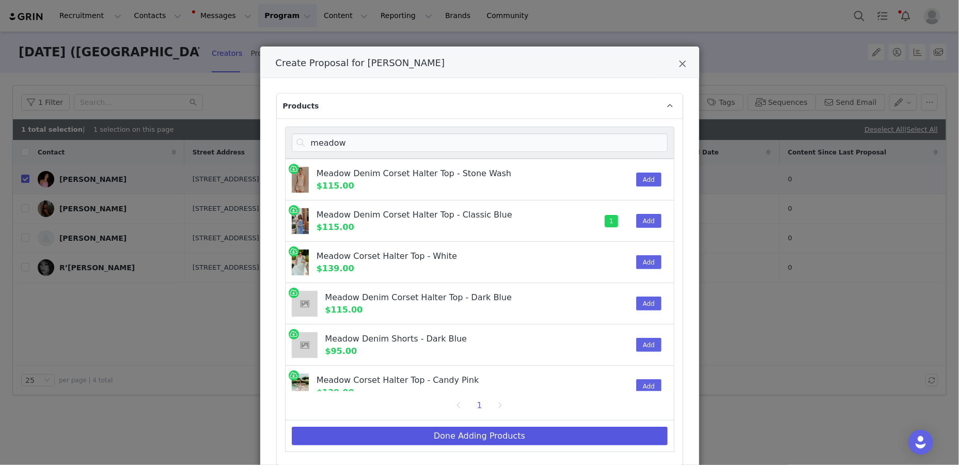
select select "28480773"
select select "27591548"
select select "27546379"
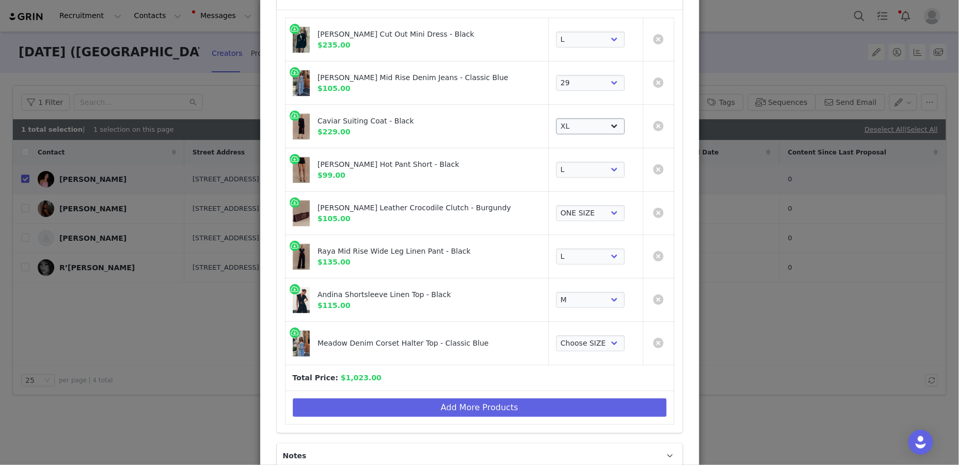
scroll to position [129, 0]
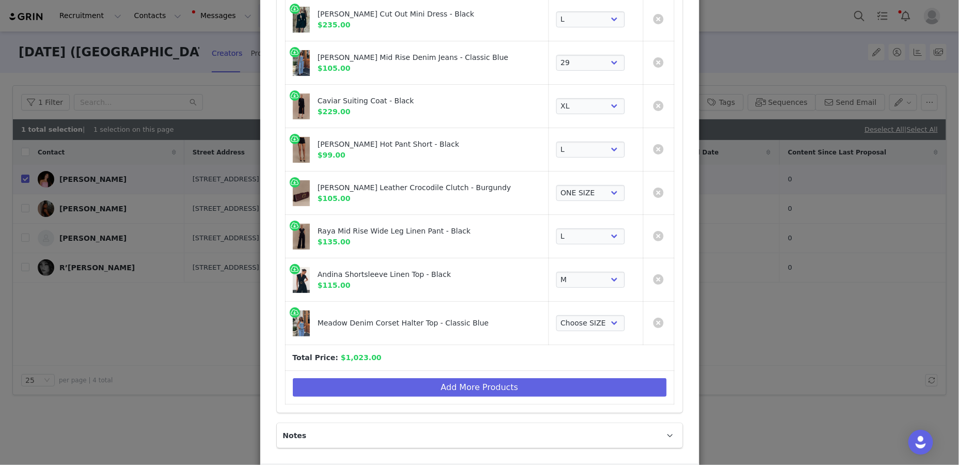
click at [589, 312] on td "Choose SIZE XXS XS S M L XL XXL 3XL" at bounding box center [595, 323] width 94 height 43
click at [589, 315] on select "Choose SIZE XXS XS S M L XL XXL 3XL" at bounding box center [590, 323] width 69 height 17
select select "27861653"
click at [556, 315] on select "Choose SIZE XXS XS S M L XL XXL 3XL" at bounding box center [590, 323] width 69 height 17
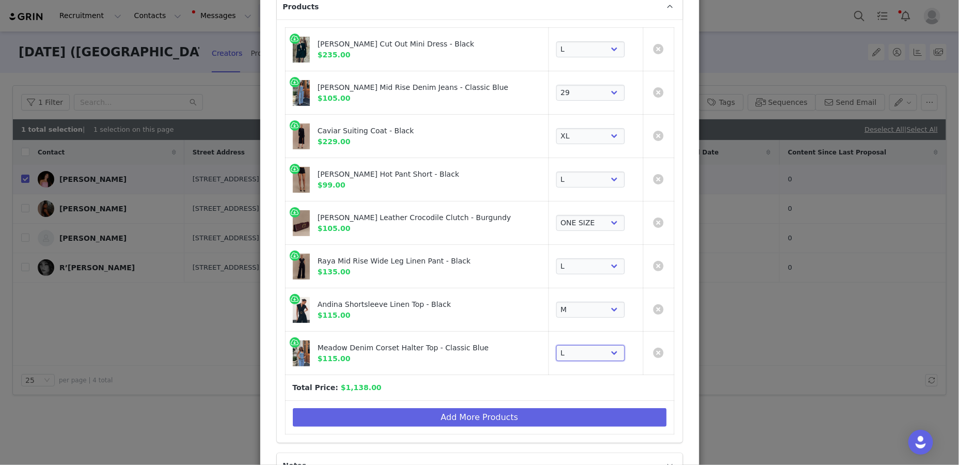
scroll to position [94, 0]
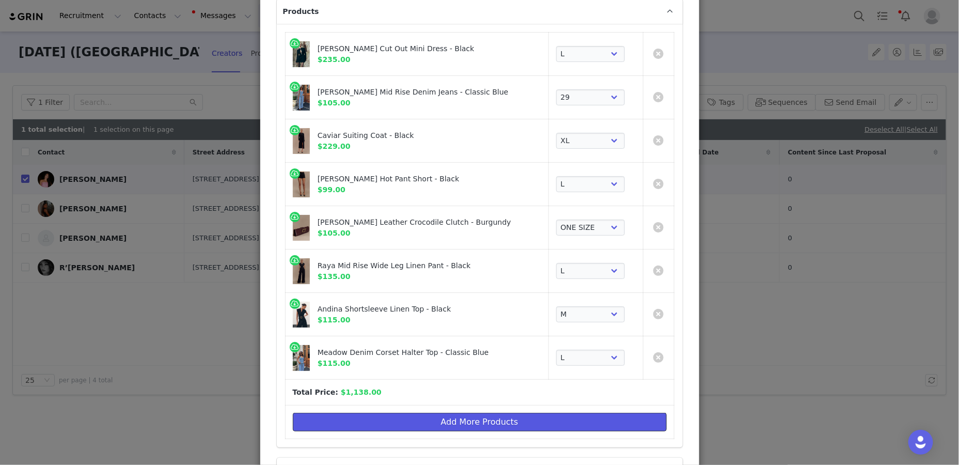
click at [487, 420] on button "Add More Products" at bounding box center [480, 422] width 374 height 19
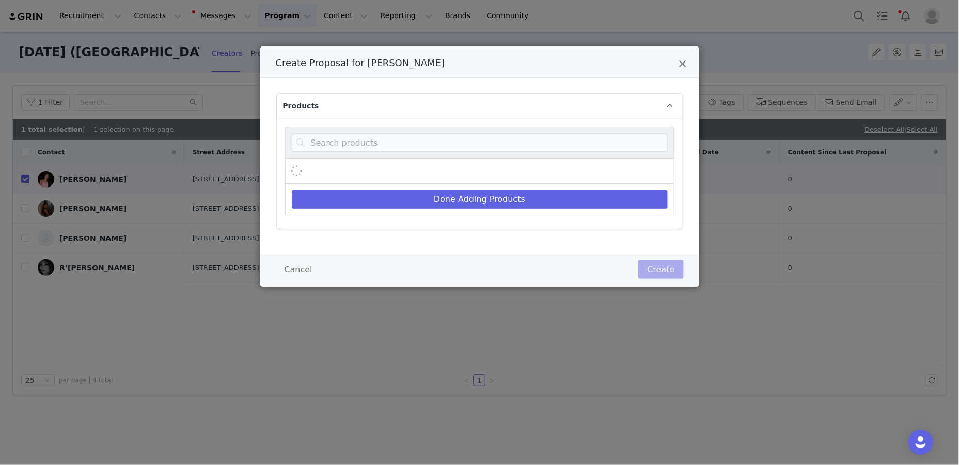
scroll to position [0, 0]
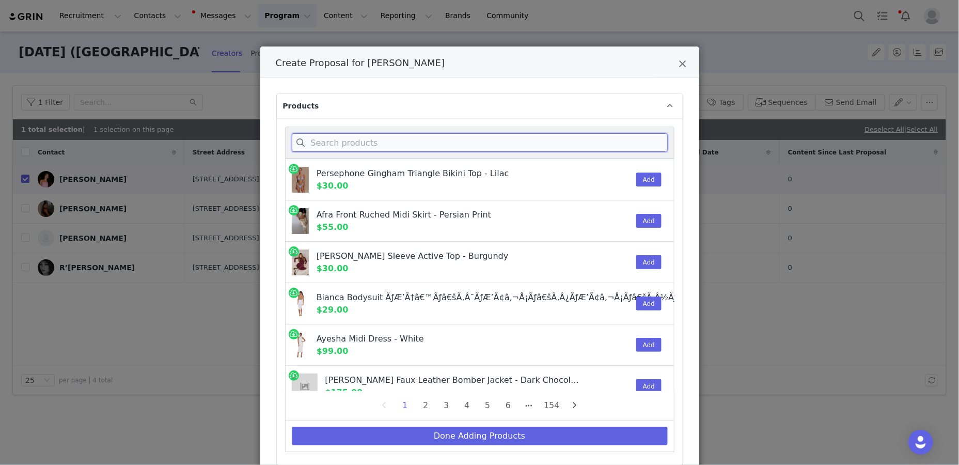
click at [509, 150] on input "Create Proposal for Isabelle Harrison" at bounding box center [480, 142] width 376 height 19
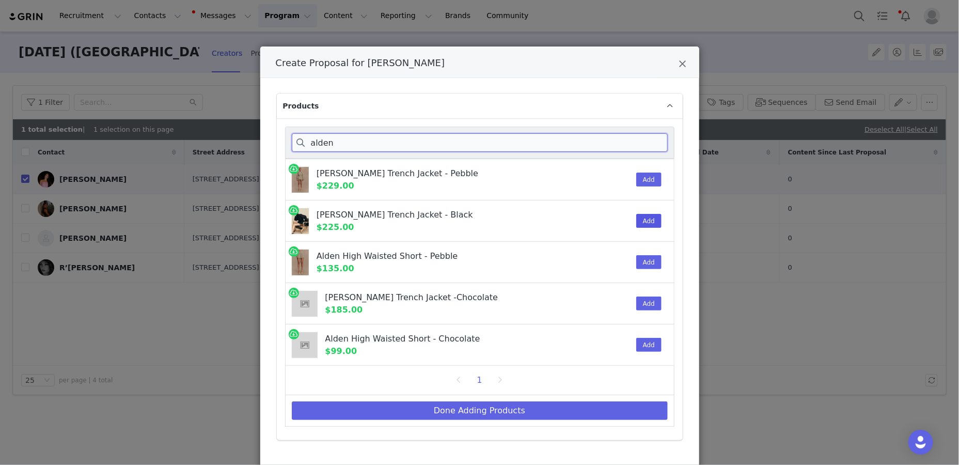
type input "alden"
click at [609, 214] on button "Add" at bounding box center [648, 221] width 25 height 14
click at [576, 398] on div "Done Adding Products" at bounding box center [479, 410] width 389 height 31
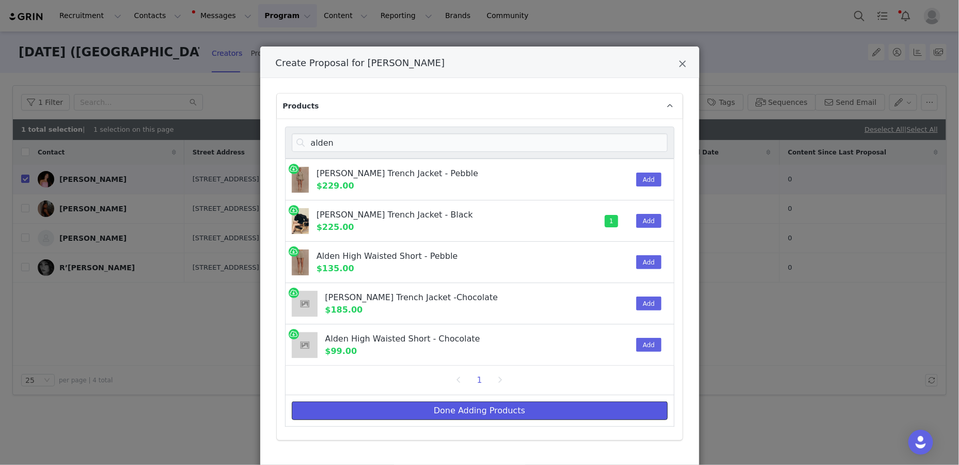
click at [576, 404] on button "Done Adding Products" at bounding box center [480, 410] width 376 height 19
select select "27695025"
select select "27798922"
select select "28770440"
select select "28140578"
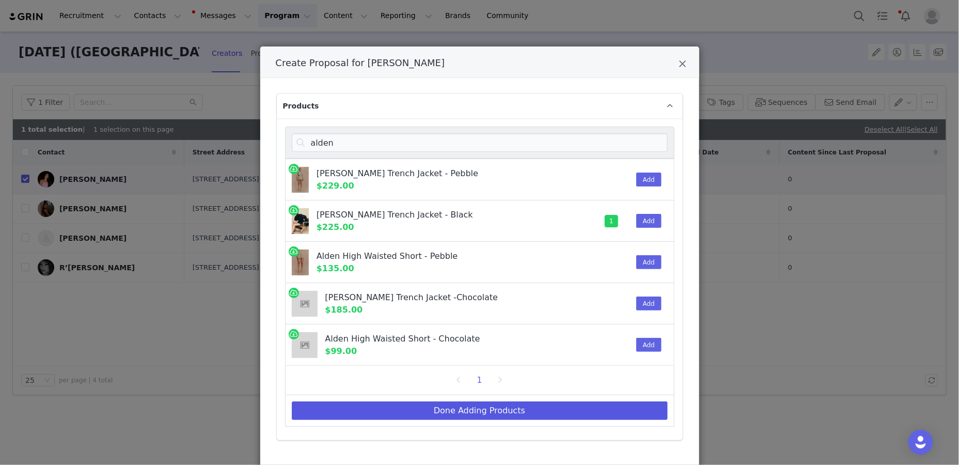
select select "28480773"
select select "27591548"
select select "27546379"
select select "27861653"
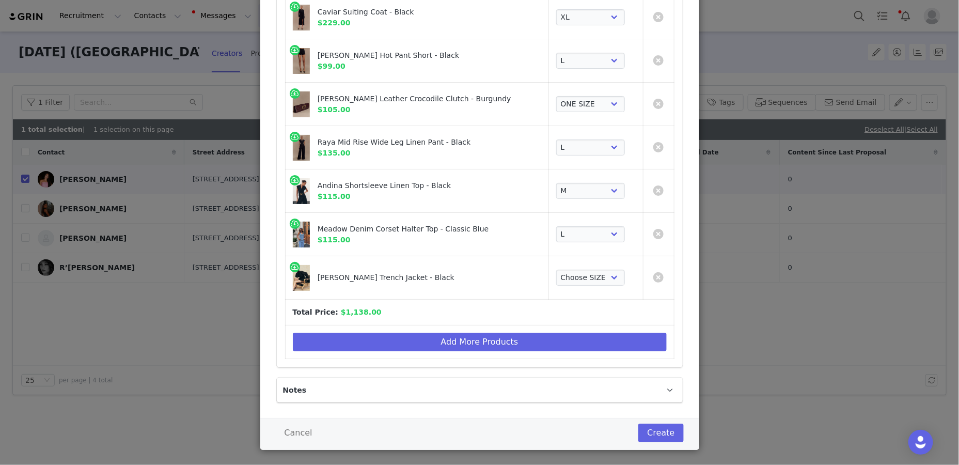
scroll to position [226, 0]
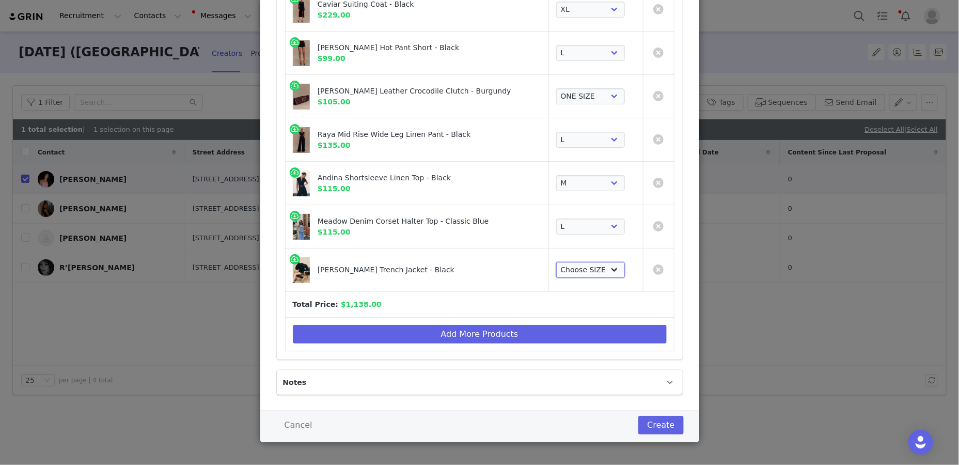
click at [587, 270] on select "Choose SIZE XXS XS S M L XL XXL 3XL" at bounding box center [590, 270] width 69 height 17
click at [556, 262] on select "Choose SIZE XXS XS S M L XL XXL 3XL" at bounding box center [590, 270] width 69 height 17
click at [594, 262] on select "Choose SIZE XXS XS S M L XL XXL 3XL" at bounding box center [590, 270] width 69 height 17
click at [556, 262] on select "Choose SIZE XXS XS S M L XL XXL 3XL" at bounding box center [590, 270] width 69 height 17
click at [595, 269] on select "Choose SIZE XXS XS S M L XL XXL 3XL" at bounding box center [590, 270] width 69 height 17
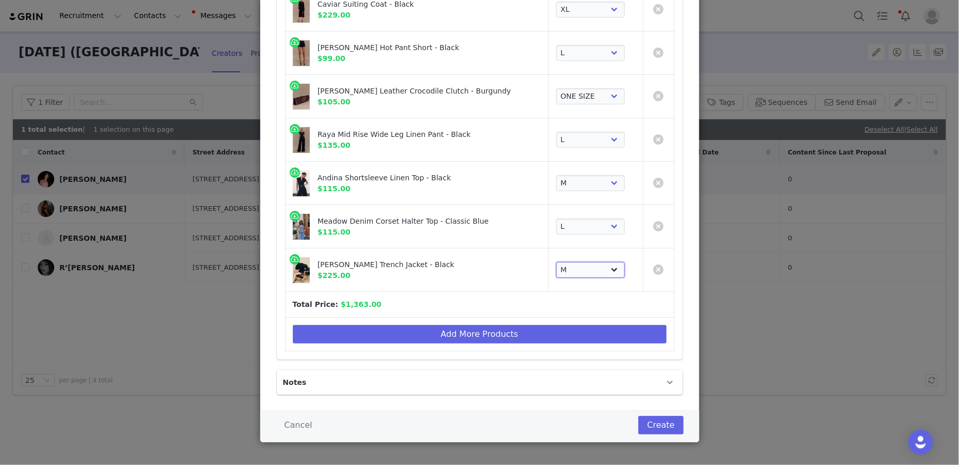
select select "27862057"
click at [556, 262] on select "Choose SIZE XXS XS S M L XL XXL 3XL" at bounding box center [590, 270] width 69 height 17
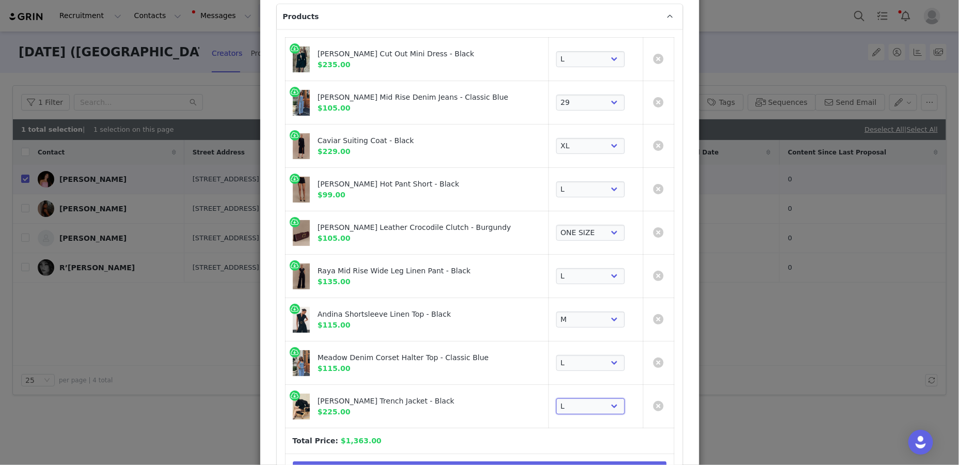
scroll to position [88, 0]
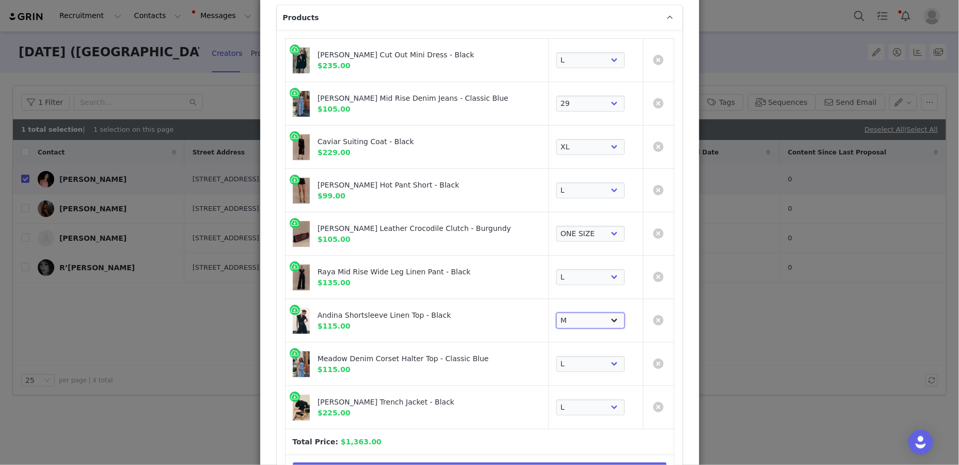
click at [572, 321] on select "Choose SIZE XXS XS S M L XL XXL 3XL" at bounding box center [590, 320] width 69 height 17
click at [556, 312] on select "Choose SIZE XXS XS S M L XL XXL 3XL" at bounding box center [590, 320] width 69 height 17
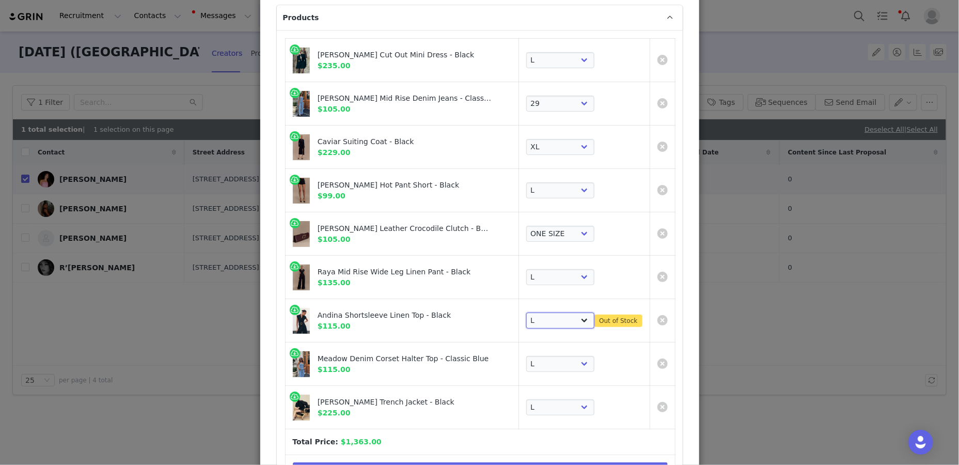
click at [578, 316] on select "Choose SIZE XXS XS S M L XL XXL 3XL" at bounding box center [560, 320] width 69 height 17
select select "27546379"
click at [550, 312] on select "Choose SIZE XXS XS S M L XL XXL 3XL" at bounding box center [560, 320] width 69 height 17
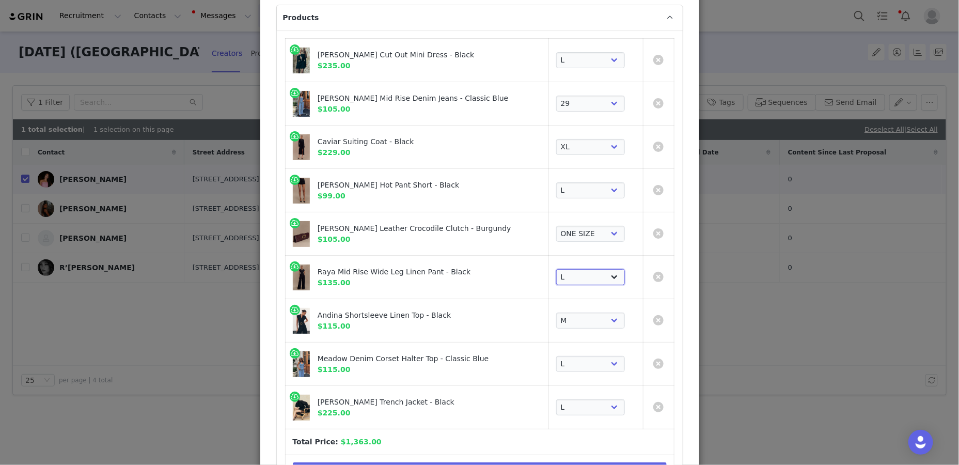
click at [556, 277] on select "Choose SIZE XXS XS S M L XL XXL 3XL" at bounding box center [590, 277] width 69 height 17
click at [556, 269] on select "Choose SIZE XXS XS S M L XL XXL 3XL" at bounding box center [590, 277] width 69 height 17
click at [570, 275] on select "Choose SIZE XXS XS S M L XL XXL 3XL" at bounding box center [590, 277] width 69 height 17
select select "27591548"
click at [556, 269] on select "Choose SIZE XXS XS S M L XL XXL 3XL" at bounding box center [590, 277] width 69 height 17
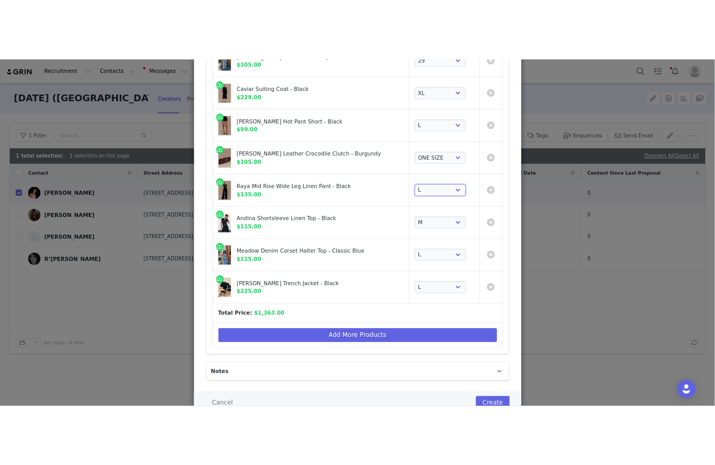
scroll to position [220, 0]
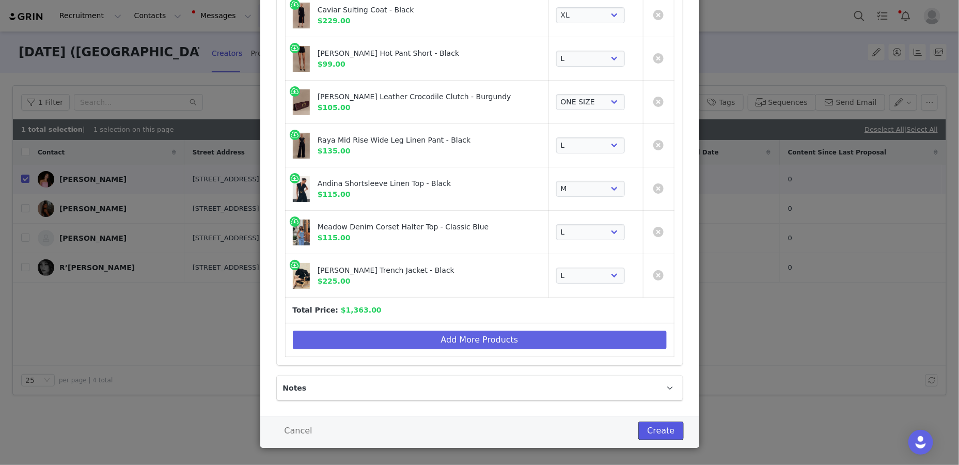
click at [609, 427] on button "Create" at bounding box center [660, 430] width 45 height 19
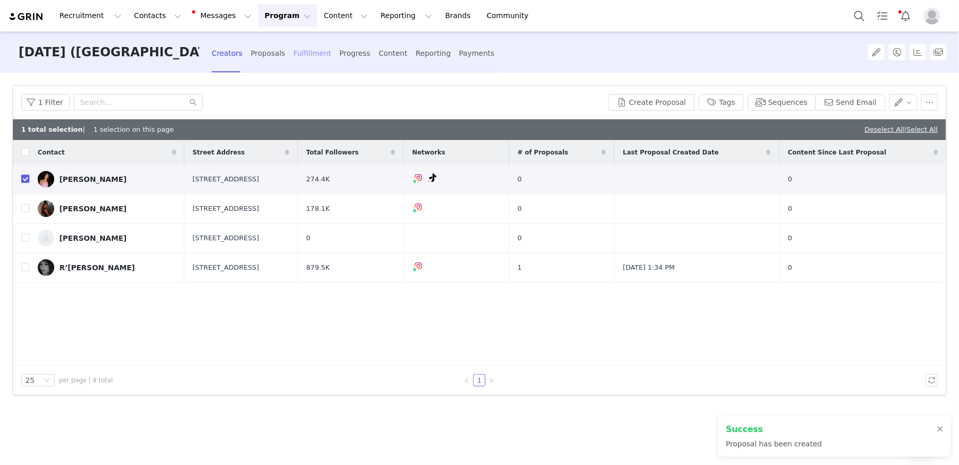
click at [305, 61] on div "Fulfillment" at bounding box center [312, 53] width 38 height 27
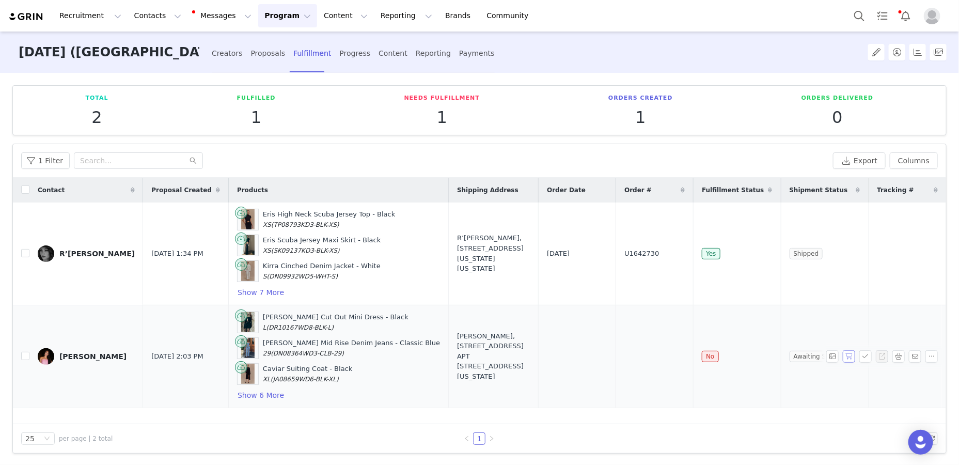
click at [609, 356] on button "button" at bounding box center [849, 356] width 12 height 12
click at [609, 356] on button "button" at bounding box center [865, 356] width 12 height 12
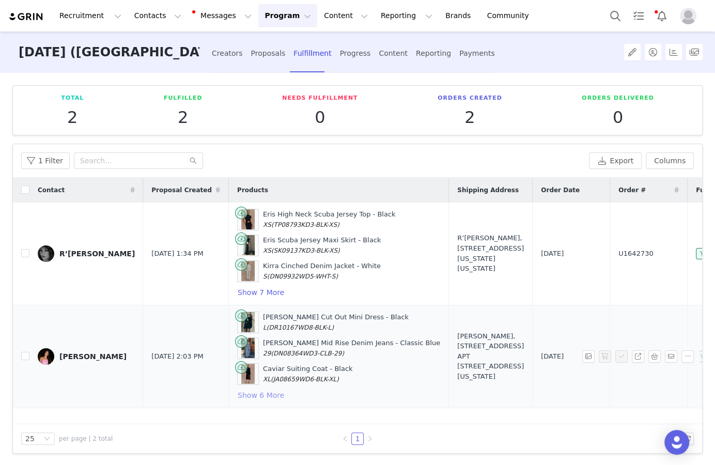
click at [237, 389] on button "Show 6 More" at bounding box center [261, 395] width 48 height 12
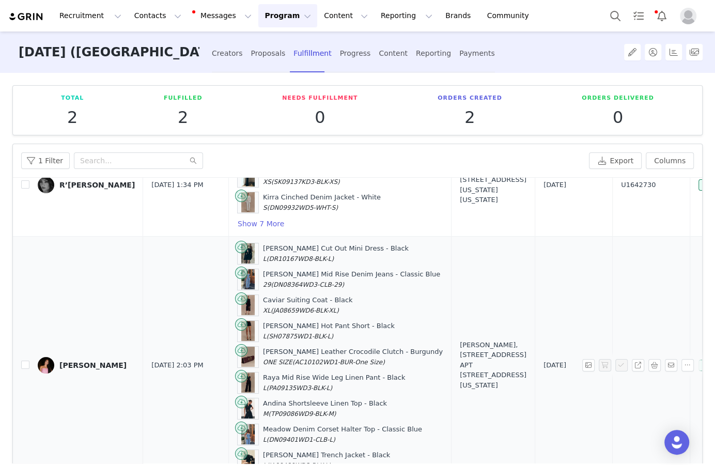
scroll to position [66, 0]
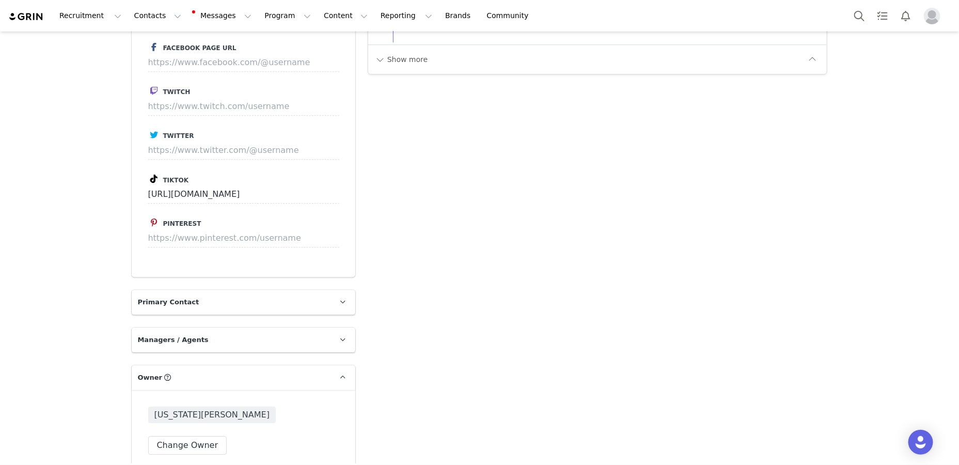
scroll to position [1123, 0]
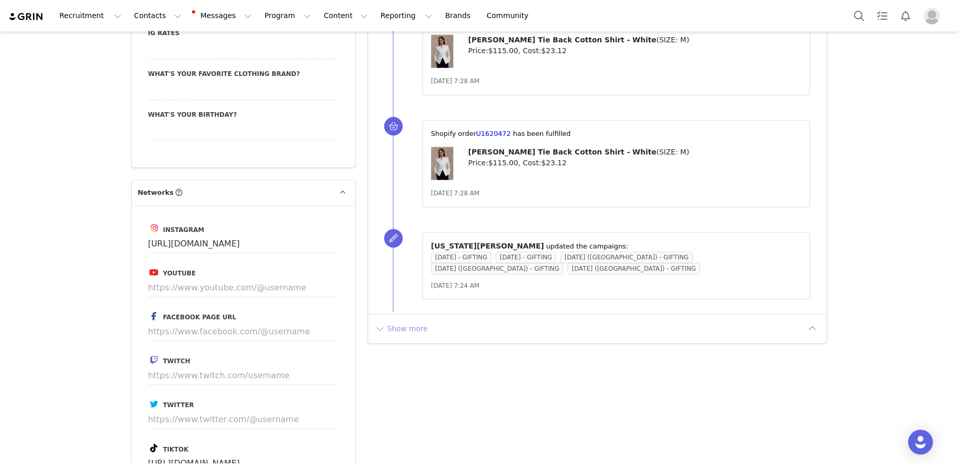
click at [423, 320] on button "Show more" at bounding box center [401, 328] width 54 height 17
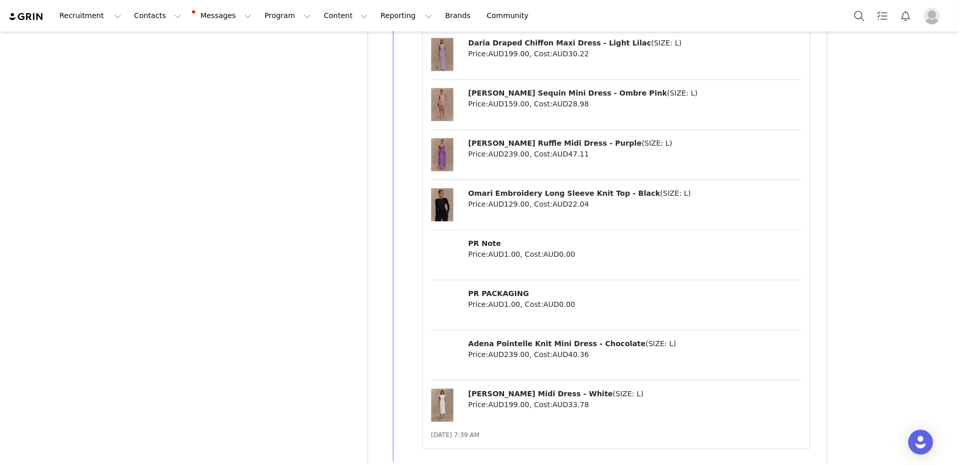
scroll to position [3016, 0]
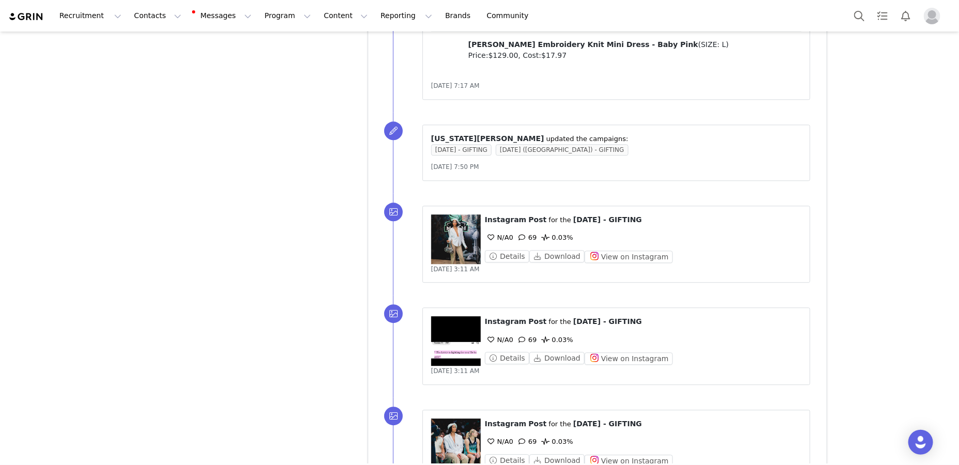
scroll to position [5047, 0]
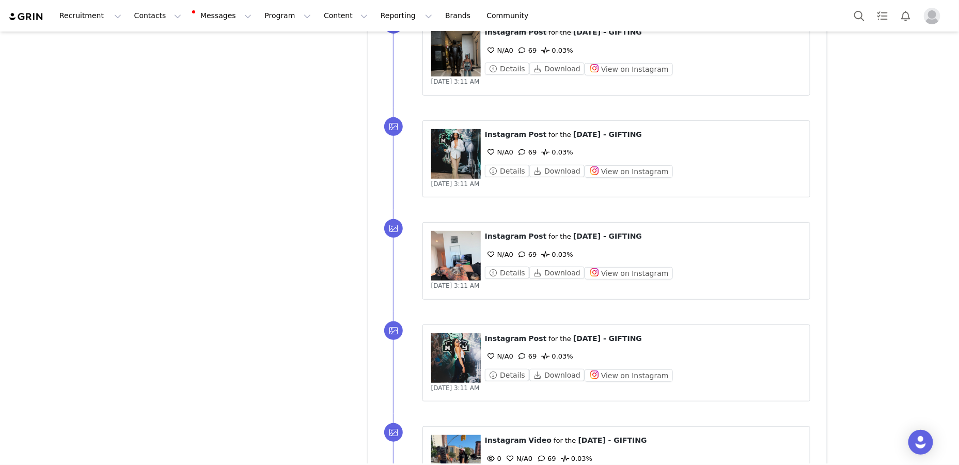
scroll to position [6062, 0]
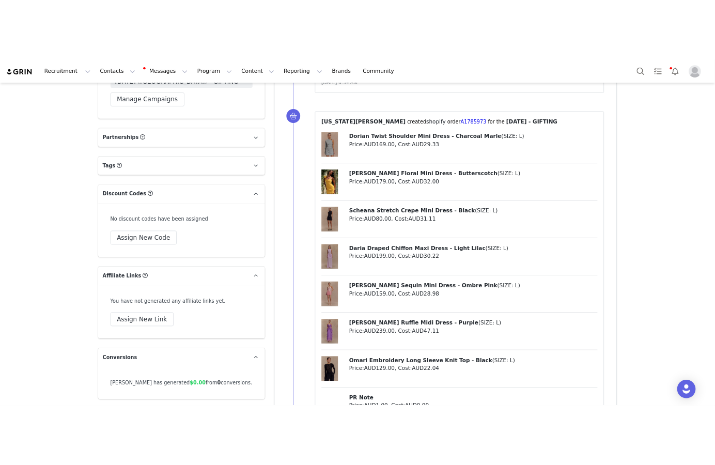
scroll to position [2084, 0]
